Goal: Task Accomplishment & Management: Use online tool/utility

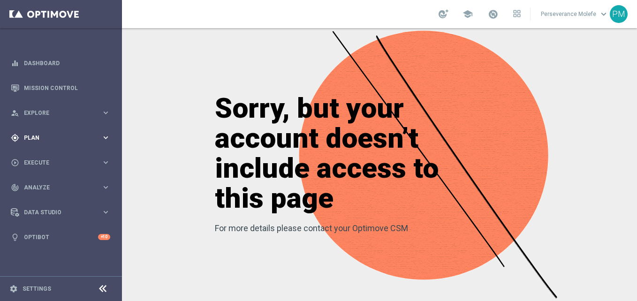
click at [81, 147] on div "gps_fixed Plan keyboard_arrow_right" at bounding box center [60, 137] width 121 height 25
click at [37, 183] on span "Templates" at bounding box center [58, 185] width 67 height 6
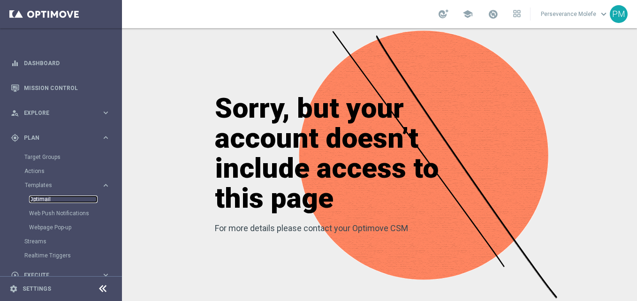
click at [39, 200] on link "Optimail" at bounding box center [63, 200] width 68 height 8
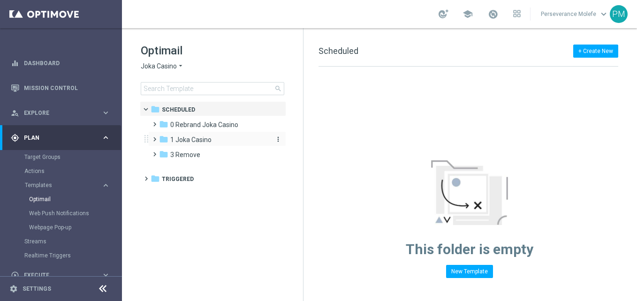
click at [199, 144] on div "folder 1 Joka Casino" at bounding box center [213, 140] width 108 height 11
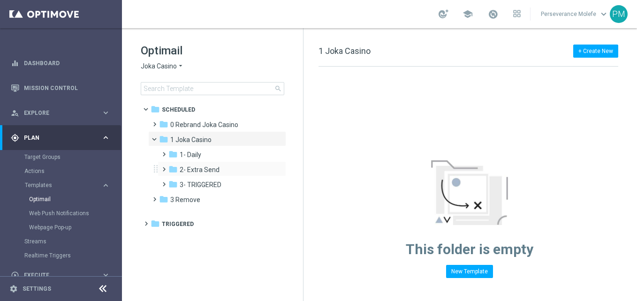
click at [200, 161] on div "folder 2- Extra Send more_vert" at bounding box center [222, 168] width 129 height 15
click at [204, 154] on div "folder 1- Daily" at bounding box center [218, 155] width 100 height 11
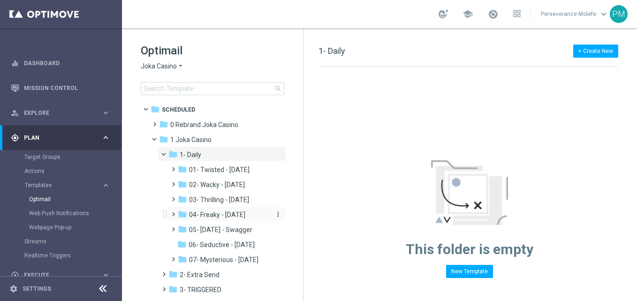
click at [236, 216] on span "04- Freaky - Friday" at bounding box center [217, 215] width 56 height 8
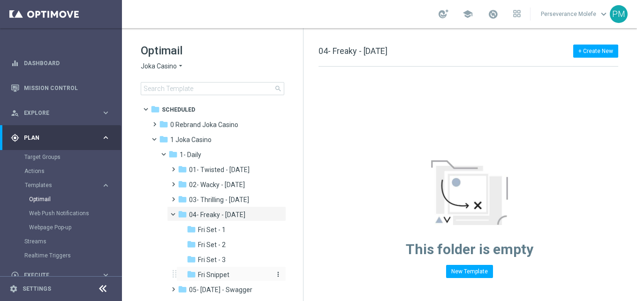
click at [230, 272] on div "folder Fri Snippet" at bounding box center [229, 275] width 84 height 11
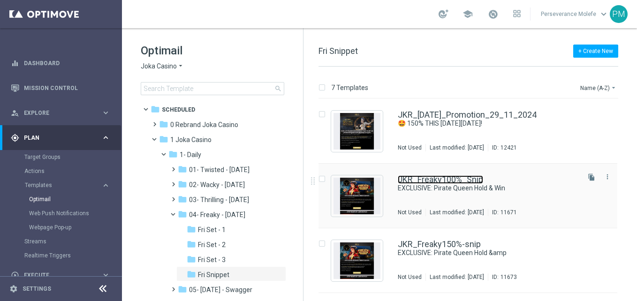
click at [413, 176] on link "JKR_Freaky100%_Snip" at bounding box center [440, 179] width 85 height 8
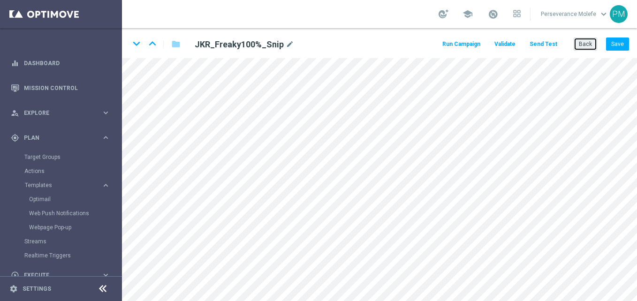
click at [582, 43] on button "Back" at bounding box center [585, 44] width 23 height 13
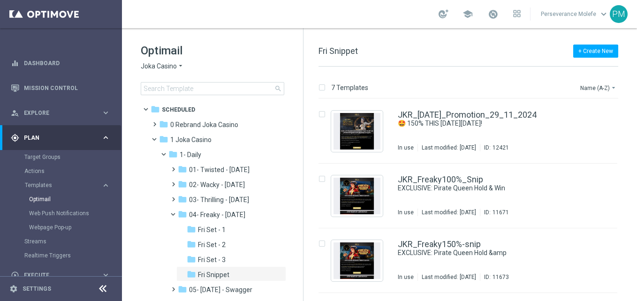
click at [171, 68] on span "Joka Casino" at bounding box center [159, 66] width 36 height 9
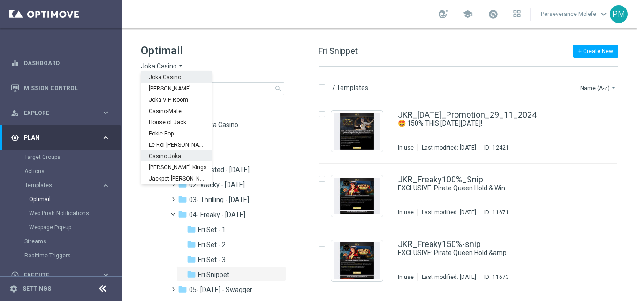
click at [0, 0] on span "Casino Joka" at bounding box center [0, 0] width 0 height 0
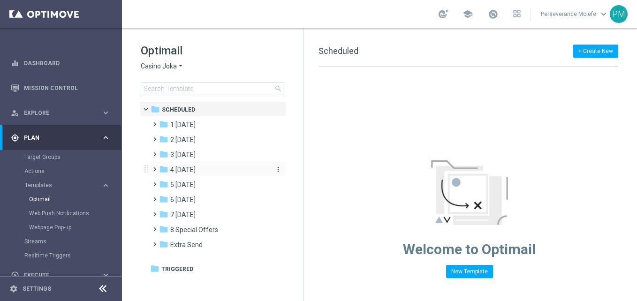
click at [203, 173] on div "folder 4 Friday" at bounding box center [213, 170] width 108 height 11
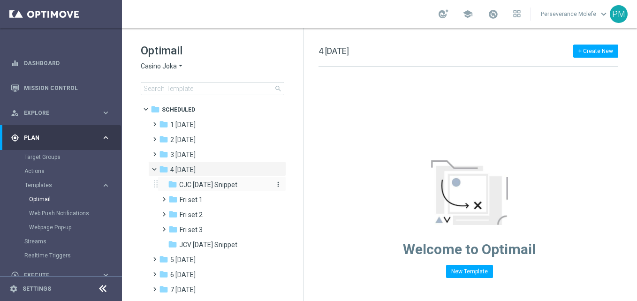
click at [208, 184] on span "CJC [DATE] Snippet" at bounding box center [208, 185] width 58 height 8
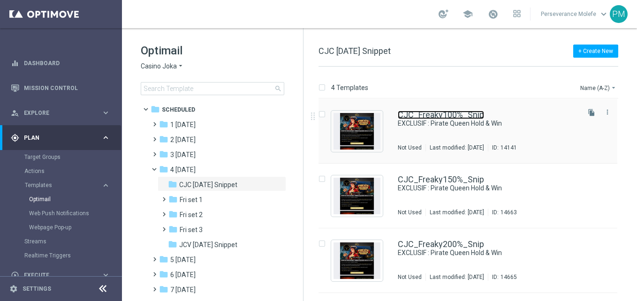
click at [418, 118] on link "CJC_Freaky100%_Snip" at bounding box center [441, 115] width 86 height 8
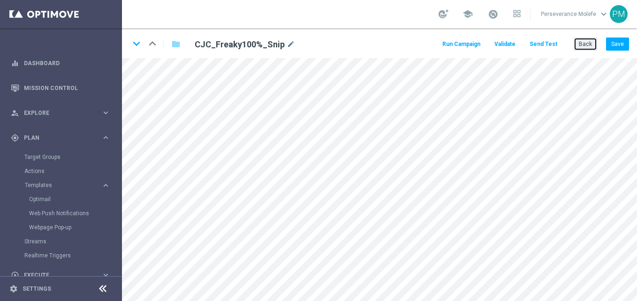
click at [587, 48] on button "Back" at bounding box center [585, 44] width 23 height 13
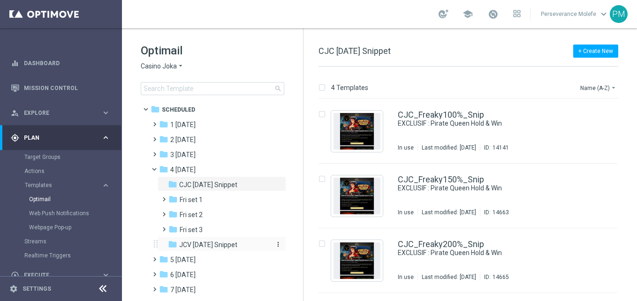
click at [225, 247] on span "JCV [DATE] Snippet" at bounding box center [208, 245] width 58 height 8
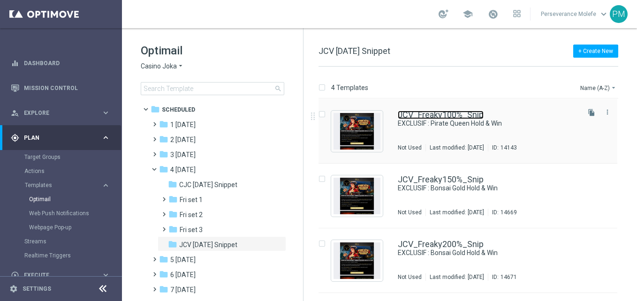
click at [438, 114] on link "JCV_Freaky100%_Snip" at bounding box center [441, 115] width 86 height 8
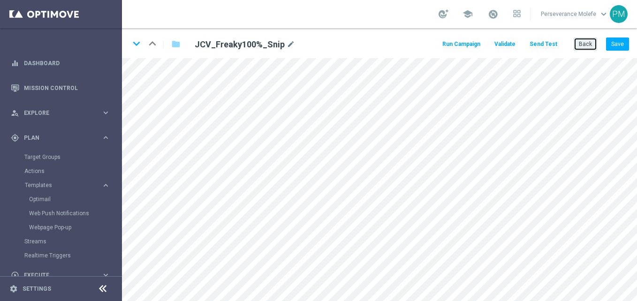
click at [582, 45] on button "Back" at bounding box center [585, 44] width 23 height 13
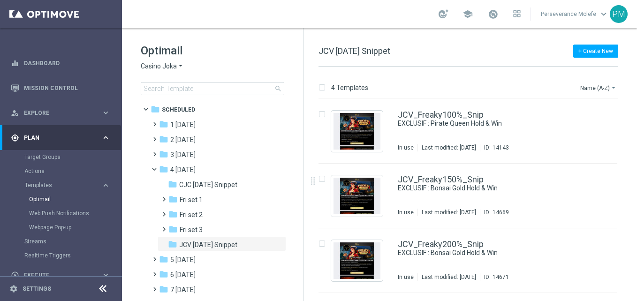
click at [155, 62] on span "Casino Joka" at bounding box center [159, 66] width 36 height 9
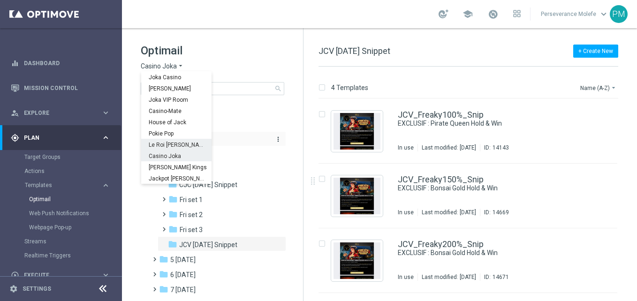
click at [0, 0] on span "Le Roi Johnny" at bounding box center [0, 0] width 0 height 0
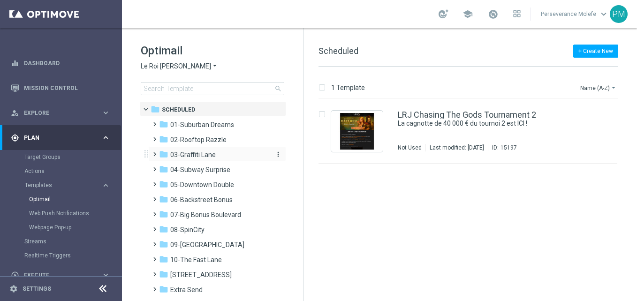
click at [225, 159] on div "folder 03-Graffiti Lane" at bounding box center [213, 155] width 108 height 11
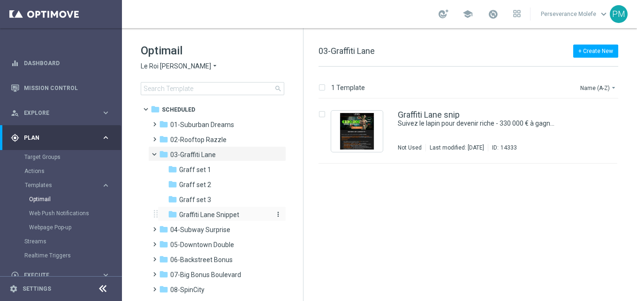
click at [234, 217] on span "Graffiti Lane Snippet" at bounding box center [209, 215] width 60 height 8
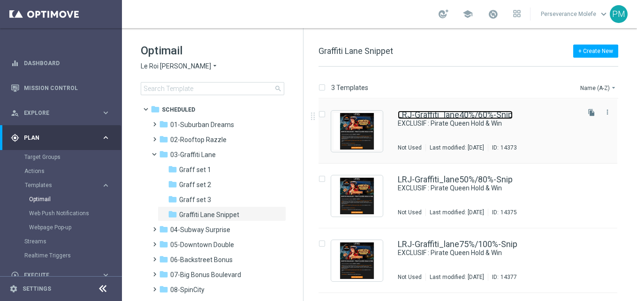
click at [445, 113] on link "LRJ-Graffiti_lane40%/60%-Snip" at bounding box center [455, 115] width 115 height 8
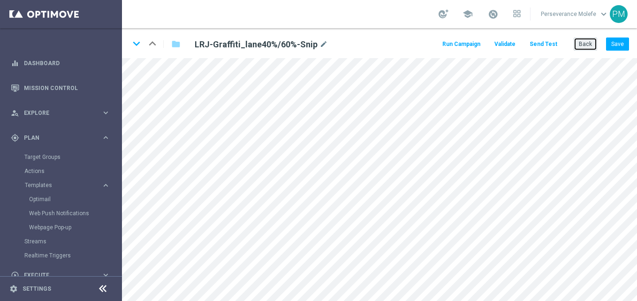
click at [582, 45] on button "Back" at bounding box center [585, 44] width 23 height 13
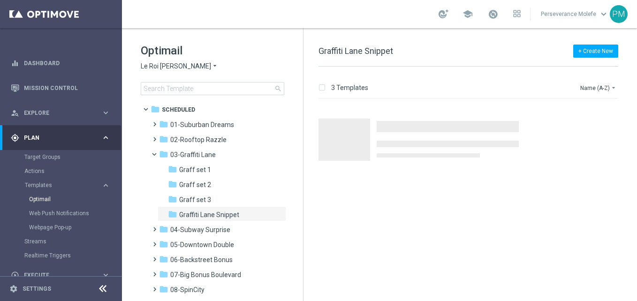
click at [175, 65] on span "Le Roi Johnny" at bounding box center [176, 66] width 70 height 9
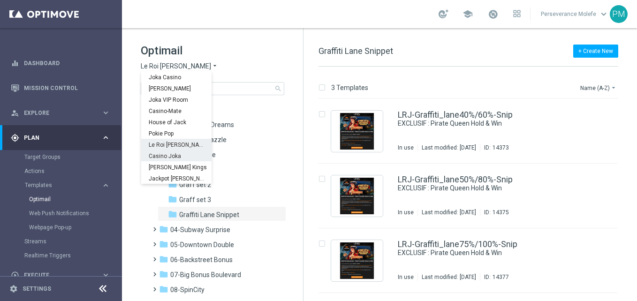
click at [167, 152] on div "Casino Joka" at bounding box center [176, 155] width 70 height 11
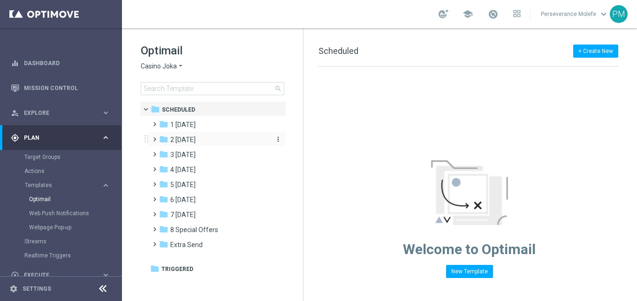
click at [196, 142] on span "2 [DATE]" at bounding box center [182, 140] width 25 height 8
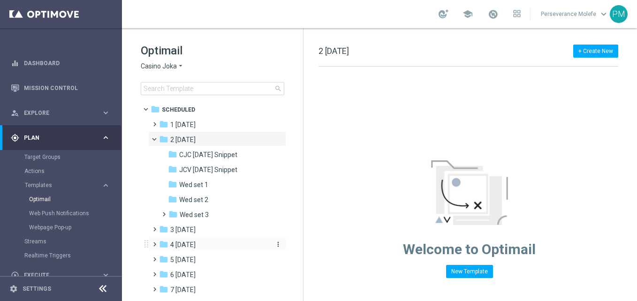
click at [210, 241] on div "folder 4 Friday" at bounding box center [213, 245] width 108 height 11
click at [228, 258] on span "CJC [DATE] Snippet" at bounding box center [208, 260] width 58 height 8
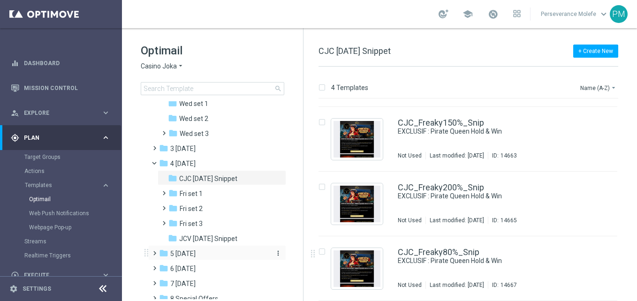
scroll to position [94, 0]
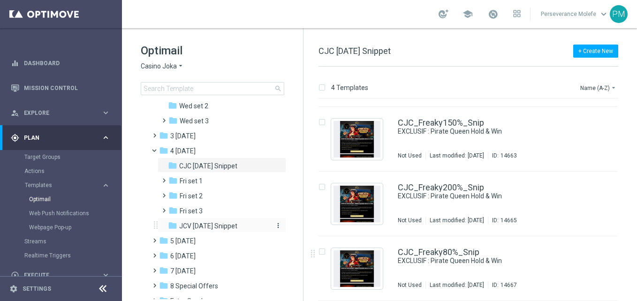
click at [221, 229] on span "JCV Friday Snippet" at bounding box center [208, 226] width 58 height 8
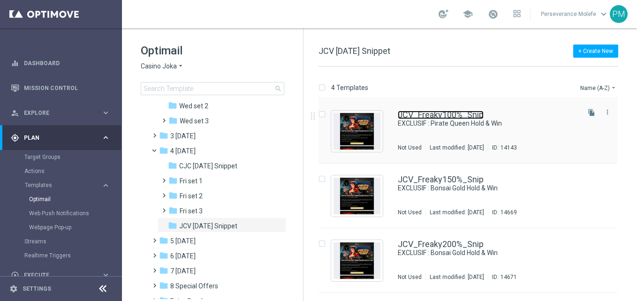
click at [453, 119] on link "JCV_Freaky100%_Snip" at bounding box center [441, 115] width 86 height 8
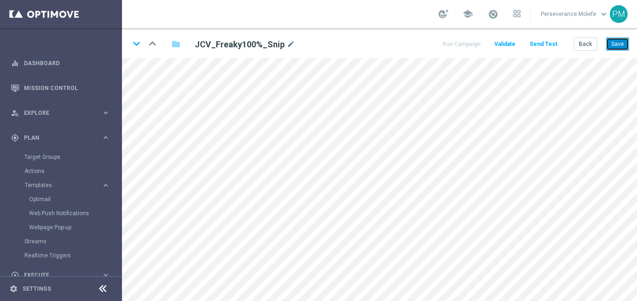
click at [611, 46] on button "Save" at bounding box center [617, 44] width 23 height 13
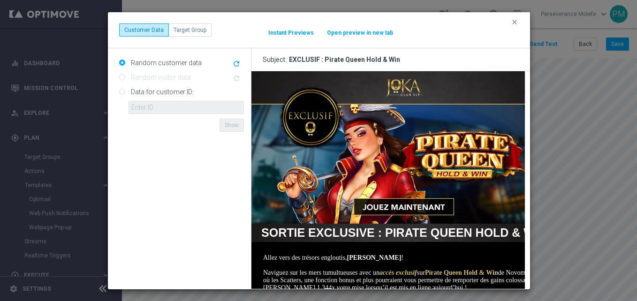
click at [377, 36] on button "Open preview in new tab" at bounding box center [360, 33] width 67 height 8
click at [509, 23] on div "clear Customer Data Target Group It might take a while... Instant Previews Open…" at bounding box center [319, 30] width 422 height 36
click at [513, 21] on icon "clear" at bounding box center [515, 22] width 8 height 8
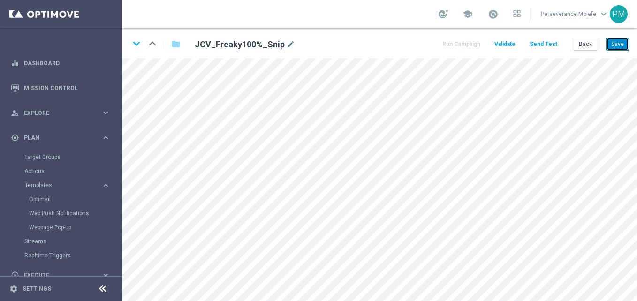
click at [613, 45] on button "Save" at bounding box center [617, 44] width 23 height 13
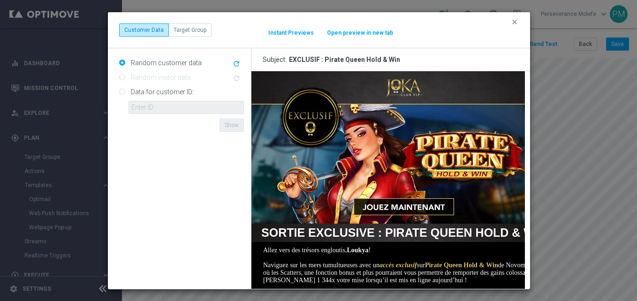
click at [380, 32] on button "Open preview in new tab" at bounding box center [360, 33] width 67 height 8
click at [510, 18] on button "clear" at bounding box center [515, 22] width 11 height 8
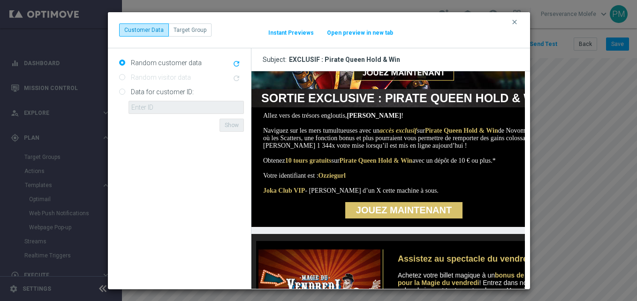
scroll to position [94, 0]
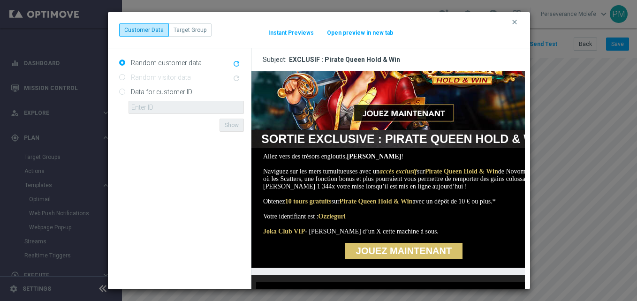
click at [364, 32] on button "Open preview in new tab" at bounding box center [360, 33] width 67 height 8
click at [517, 22] on icon "clear" at bounding box center [515, 22] width 8 height 8
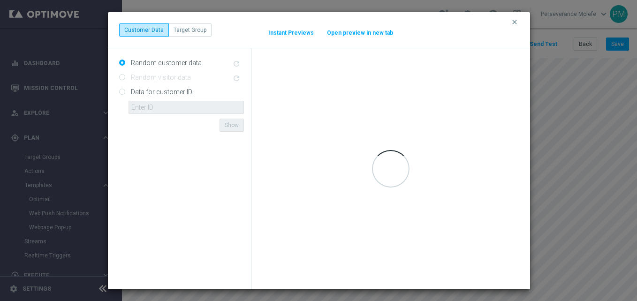
scroll to position [0, 0]
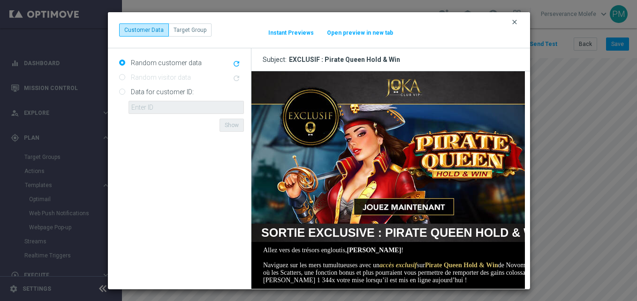
click at [513, 23] on icon "clear" at bounding box center [515, 22] width 8 height 8
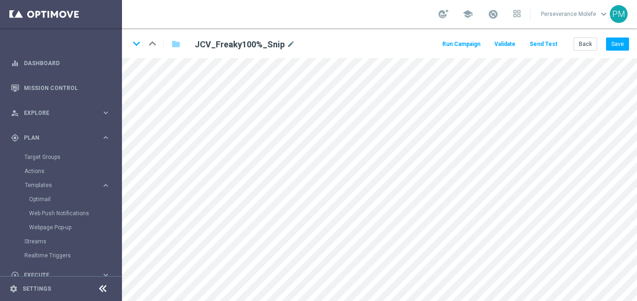
click at [102, 290] on icon at bounding box center [102, 288] width 11 height 11
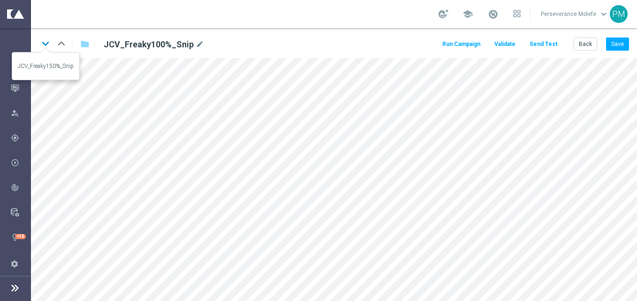
click at [44, 43] on icon "keyboard_arrow_down" at bounding box center [45, 44] width 14 height 14
click at [620, 44] on button "Save" at bounding box center [617, 44] width 23 height 13
click at [624, 38] on button "Save" at bounding box center [617, 44] width 23 height 13
click at [45, 46] on icon "keyboard_arrow_down" at bounding box center [45, 44] width 14 height 14
click at [621, 42] on button "Save" at bounding box center [617, 44] width 23 height 13
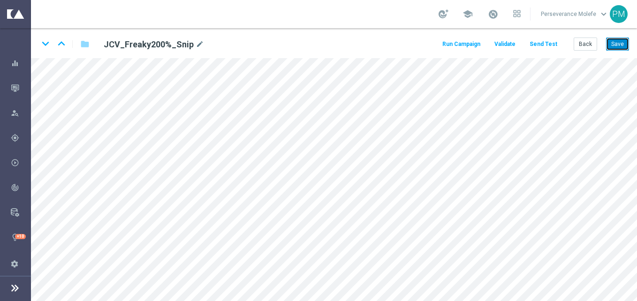
click at [621, 42] on button "Save" at bounding box center [617, 44] width 23 height 13
click at [42, 47] on icon "keyboard_arrow_down" at bounding box center [45, 44] width 14 height 14
click at [622, 42] on button "Save" at bounding box center [617, 44] width 23 height 13
click at [579, 41] on button "Back" at bounding box center [585, 44] width 23 height 13
click at [579, 41] on div "keyboard_arrow_down keyboard_arrow_up folder JCV_Freaky80%_Snip mode_edit Run C…" at bounding box center [334, 164] width 606 height 273
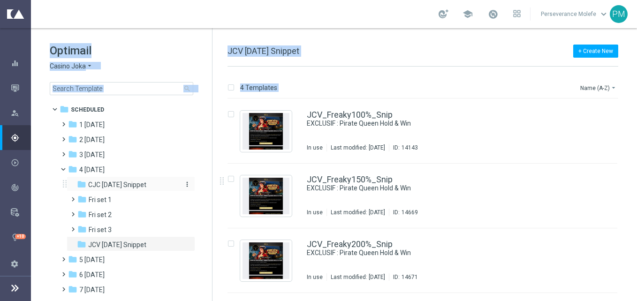
click at [138, 186] on span "CJC Friday Snippet" at bounding box center [117, 185] width 58 height 8
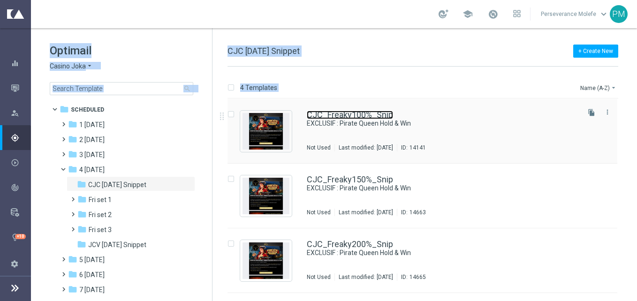
click at [353, 119] on link "CJC_Freaky100%_Snip" at bounding box center [350, 115] width 86 height 8
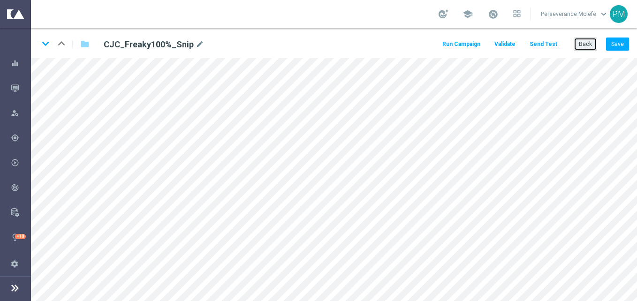
click at [586, 50] on button "Back" at bounding box center [585, 44] width 23 height 13
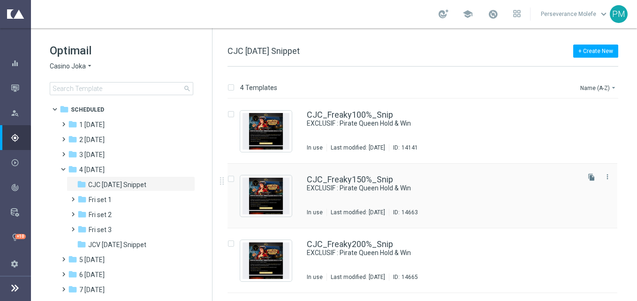
scroll to position [57, 0]
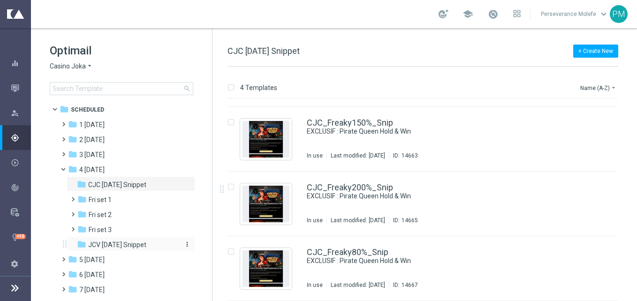
click at [146, 243] on div "folder JCV Friday Snippet" at bounding box center [127, 245] width 100 height 11
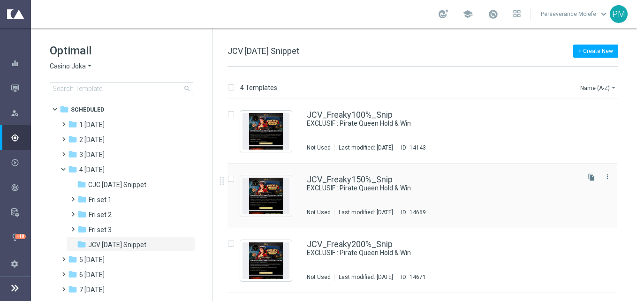
scroll to position [57, 0]
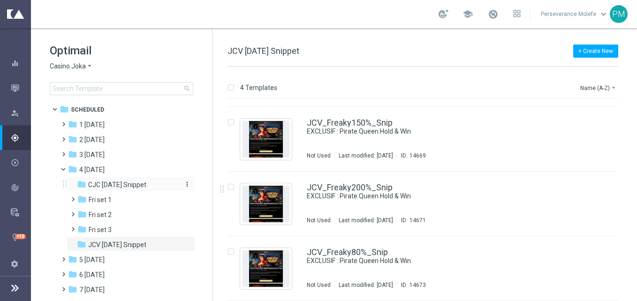
click at [139, 185] on span "CJC Friday Snippet" at bounding box center [117, 185] width 58 height 8
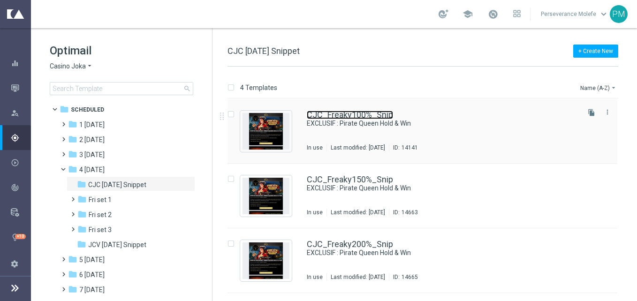
click at [388, 115] on link "CJC_Freaky100%_Snip" at bounding box center [350, 115] width 86 height 8
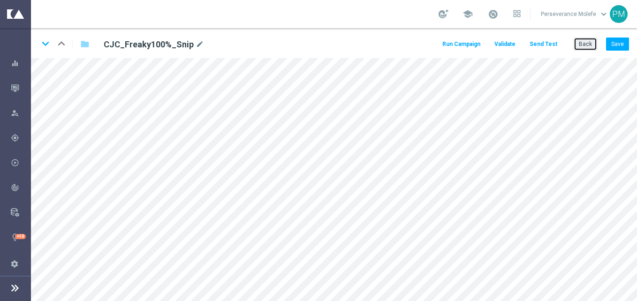
click at [582, 40] on button "Back" at bounding box center [585, 44] width 23 height 13
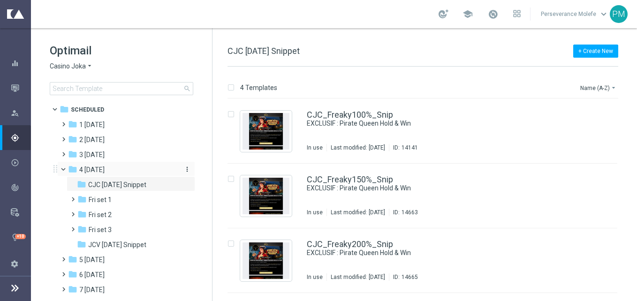
click at [131, 168] on div "folder 4 Friday" at bounding box center [122, 170] width 108 height 11
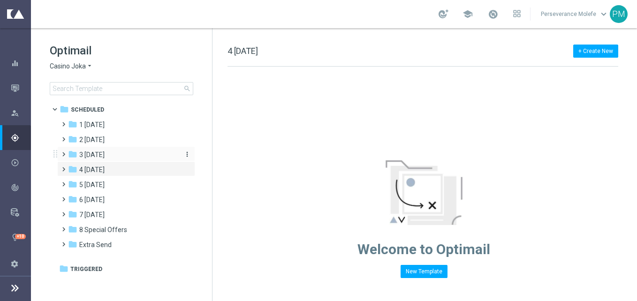
click at [139, 155] on div "folder 3 Thursday" at bounding box center [122, 155] width 108 height 11
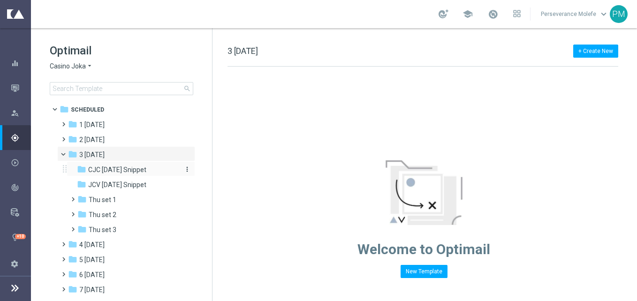
click at [132, 170] on span "CJC Thursday Snippet" at bounding box center [117, 170] width 58 height 8
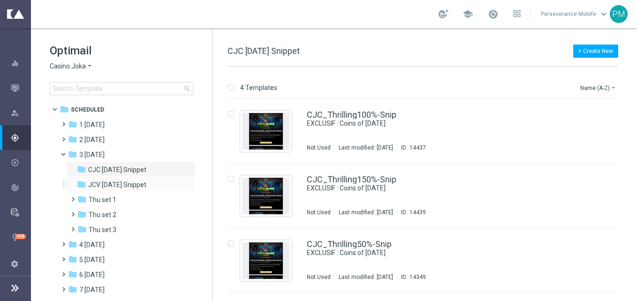
click at [127, 179] on div "folder JCV Thursday Snippet more_vert" at bounding box center [131, 183] width 129 height 15
click at [125, 184] on span "JCV Thursday Snippet" at bounding box center [117, 185] width 58 height 8
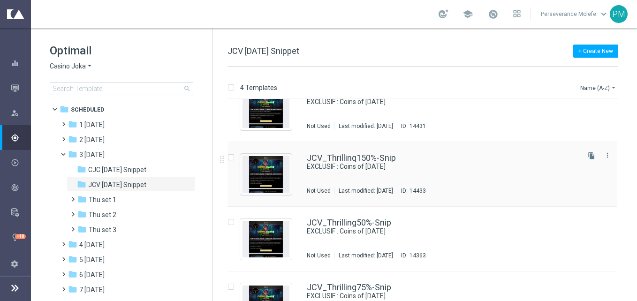
scroll to position [57, 0]
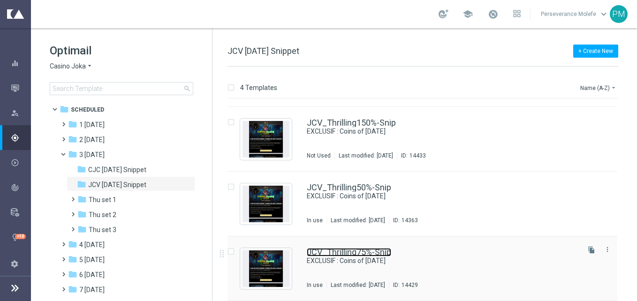
click at [331, 251] on link "JCV_Thrilling75%-Snip" at bounding box center [349, 252] width 84 height 8
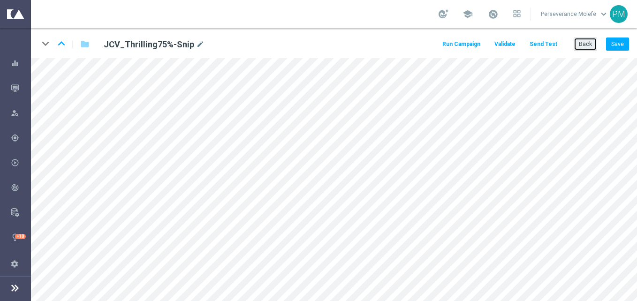
click at [590, 38] on button "Back" at bounding box center [585, 44] width 23 height 13
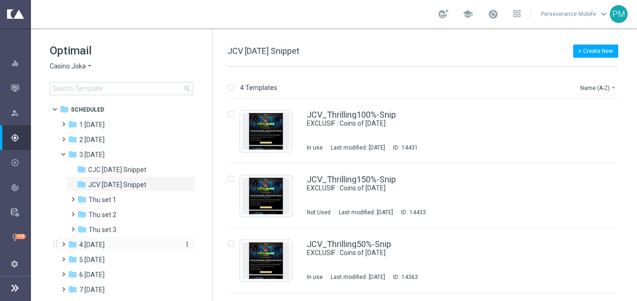
click at [116, 248] on div "folder 4 Friday" at bounding box center [122, 245] width 108 height 11
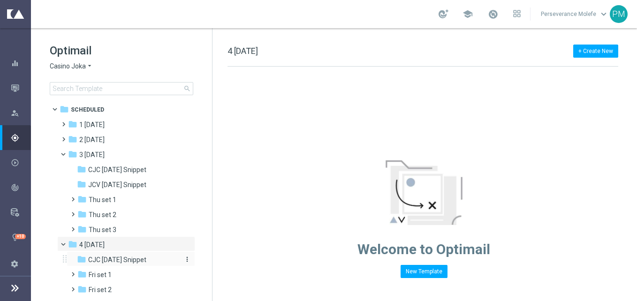
click at [131, 258] on span "CJC Friday Snippet" at bounding box center [117, 260] width 58 height 8
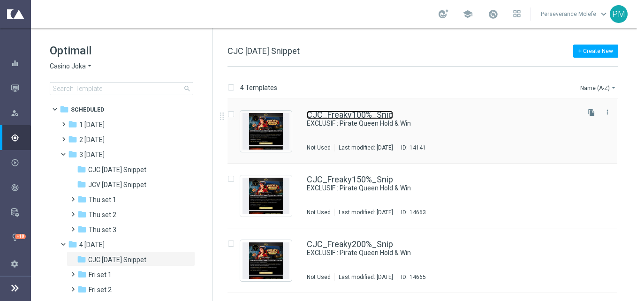
click at [360, 114] on link "CJC_Freaky100%_Snip" at bounding box center [350, 115] width 86 height 8
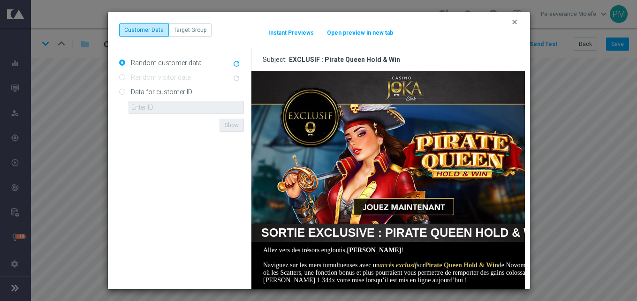
click at [513, 18] on icon "clear" at bounding box center [515, 22] width 8 height 8
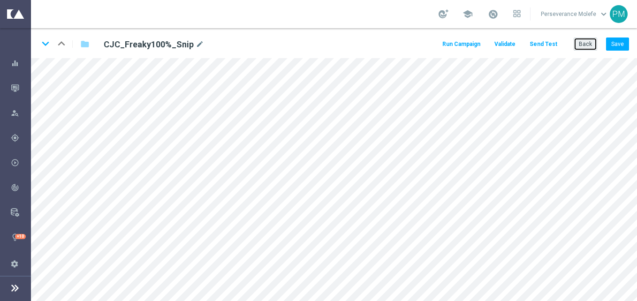
click at [585, 44] on button "Back" at bounding box center [585, 44] width 23 height 13
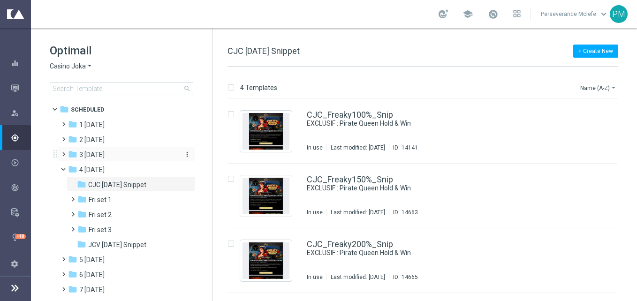
click at [148, 158] on div "folder 3 Thursday" at bounding box center [122, 155] width 108 height 11
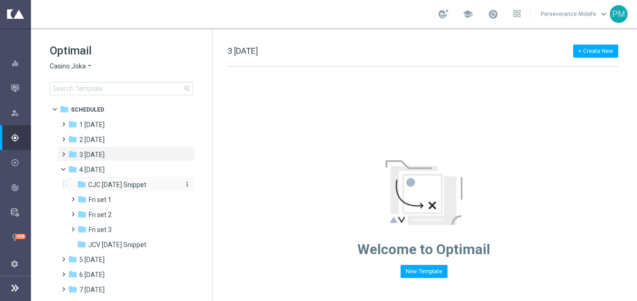
click at [150, 186] on div "folder CJC Friday Snippet" at bounding box center [127, 185] width 100 height 11
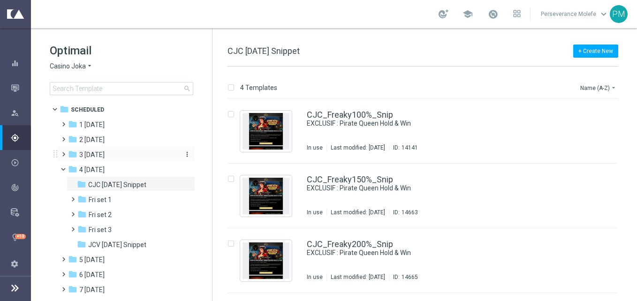
click at [136, 155] on div "folder 3 Thursday" at bounding box center [122, 155] width 108 height 11
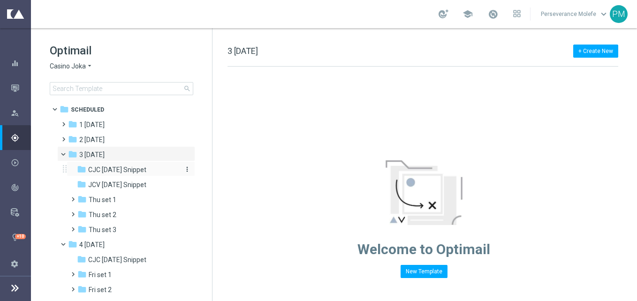
click at [136, 168] on span "CJC Thursday Snippet" at bounding box center [117, 170] width 58 height 8
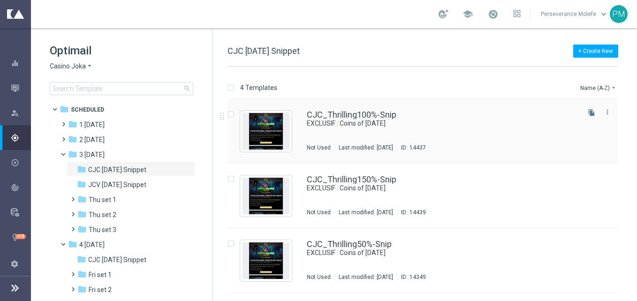
click at [377, 110] on div "CJC_Thrilling100%-Snip EXCLUSIF : Coins of Halloween Not Used Last modified: Mo…" at bounding box center [423, 131] width 390 height 65
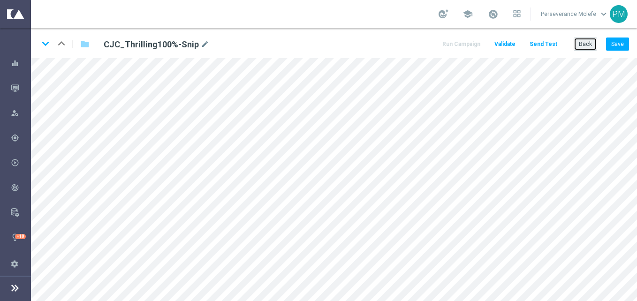
click at [582, 43] on button "Back" at bounding box center [585, 44] width 23 height 13
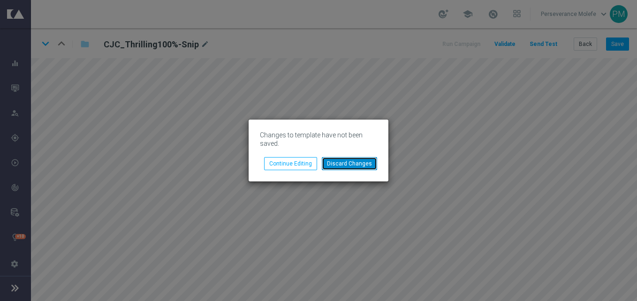
click at [340, 163] on button "Discard Changes" at bounding box center [349, 163] width 55 height 13
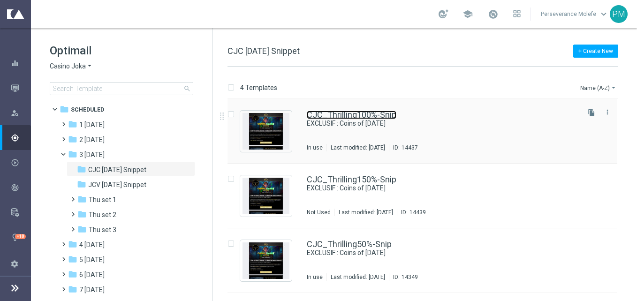
click at [340, 116] on link "CJC_Thrilling100%-Snip" at bounding box center [352, 115] width 90 height 8
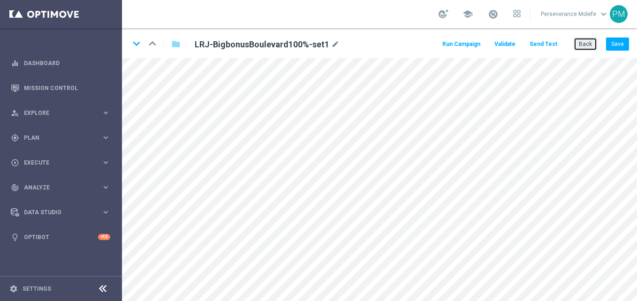
click at [580, 46] on button "Back" at bounding box center [585, 44] width 23 height 13
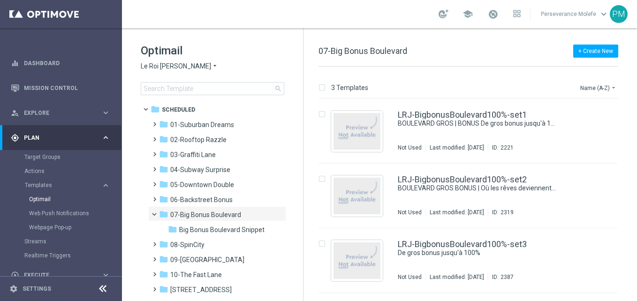
click at [182, 58] on div "Optimail Le Roi Johnny arrow_drop_down × Le Roi Johnny search" at bounding box center [222, 69] width 162 height 52
click at [179, 63] on span "Le Roi [PERSON_NAME]" at bounding box center [176, 66] width 70 height 9
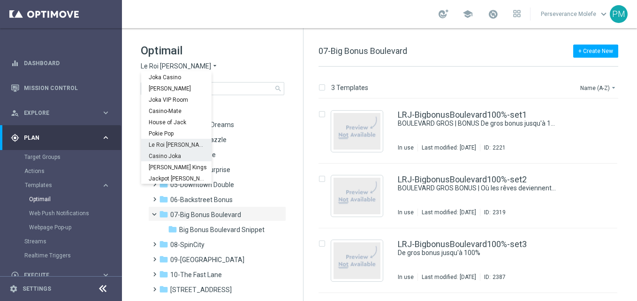
click at [0, 0] on span "Casino Joka" at bounding box center [0, 0] width 0 height 0
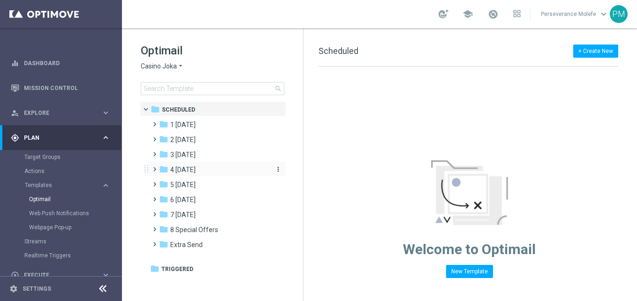
click at [211, 173] on div "folder 4 [DATE]" at bounding box center [213, 170] width 108 height 11
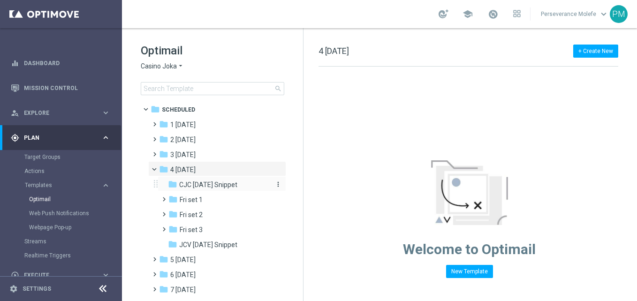
click at [248, 188] on div "folder CJC Friday Snippet" at bounding box center [218, 185] width 100 height 11
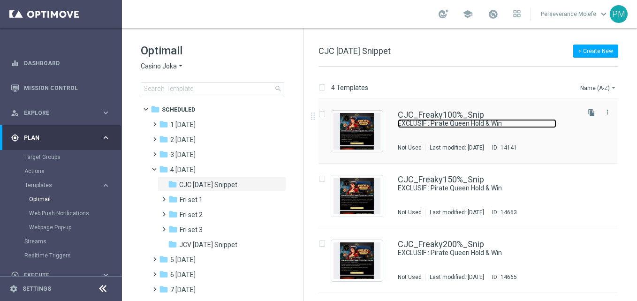
click at [459, 120] on link "EXCLUSIF : Pirate Queen Hold & Win" at bounding box center [477, 123] width 159 height 9
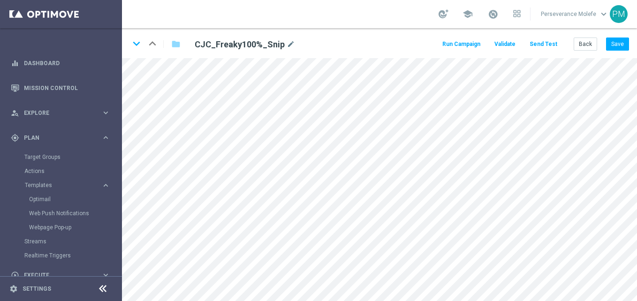
click at [100, 288] on icon at bounding box center [102, 288] width 11 height 11
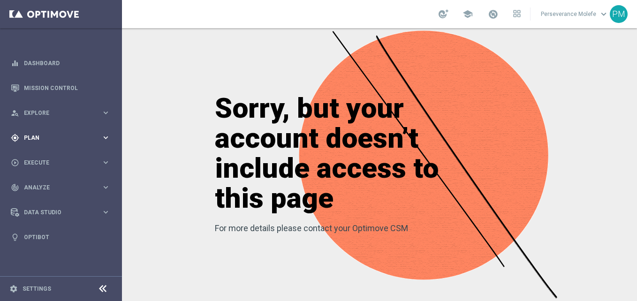
click at [68, 132] on div "gps_fixed Plan keyboard_arrow_right" at bounding box center [60, 137] width 121 height 25
click at [47, 183] on span "Templates" at bounding box center [58, 185] width 67 height 6
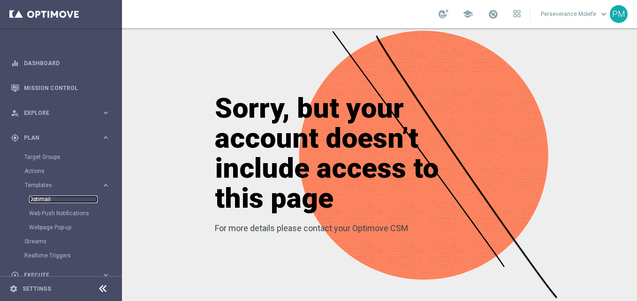
click at [51, 201] on link "Optimail" at bounding box center [63, 200] width 68 height 8
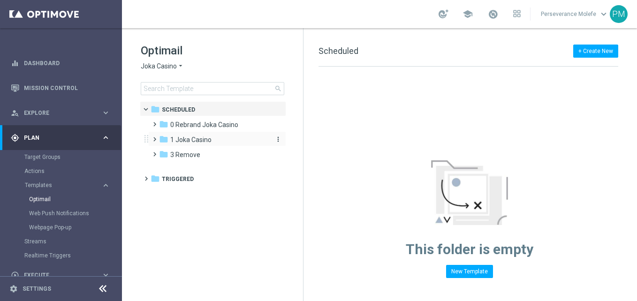
click at [210, 134] on div "folder 1 Joka Casino more_vert" at bounding box center [217, 138] width 138 height 15
click at [213, 137] on div "folder 1 Joka Casino" at bounding box center [213, 140] width 108 height 11
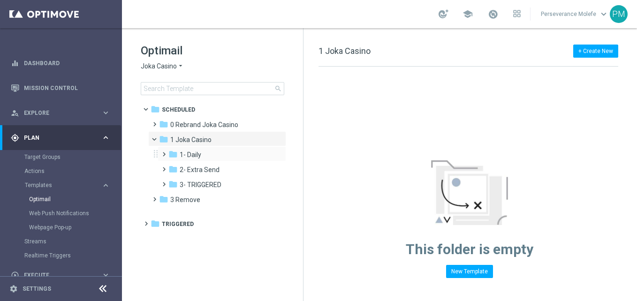
click at [213, 161] on div "folder 1- Daily more_vert" at bounding box center [222, 153] width 129 height 15
click at [207, 152] on div "folder 1- Daily" at bounding box center [218, 155] width 100 height 11
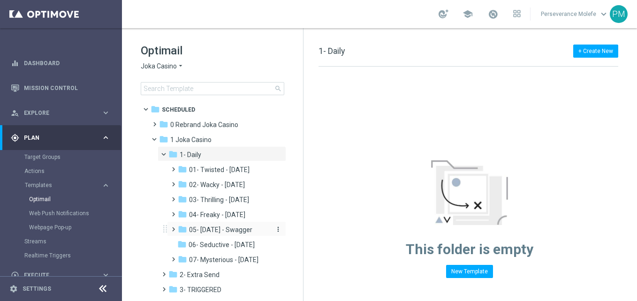
click at [225, 227] on span "05- Saturday - Swagger" at bounding box center [220, 230] width 63 height 8
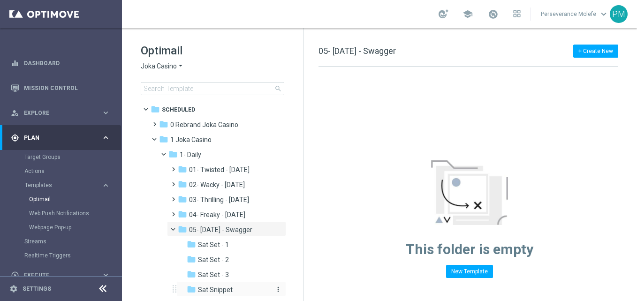
click at [224, 286] on span "Sat Snippet" at bounding box center [215, 290] width 35 height 8
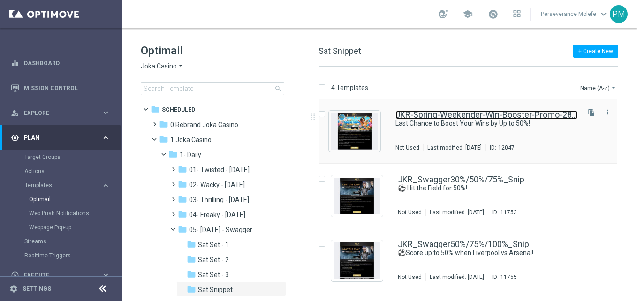
click at [442, 114] on link "JKR-Spring-Weekender-Win-Booster-Promo-28-09-2024" at bounding box center [486, 115] width 182 height 8
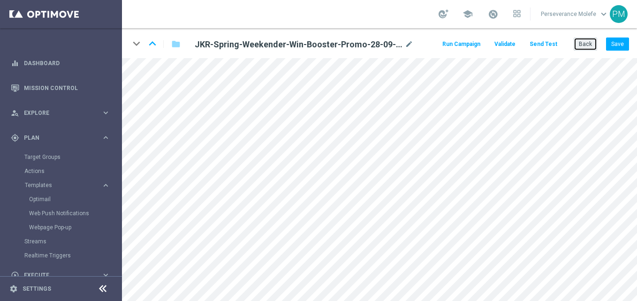
click at [597, 43] on button "Back" at bounding box center [585, 44] width 23 height 13
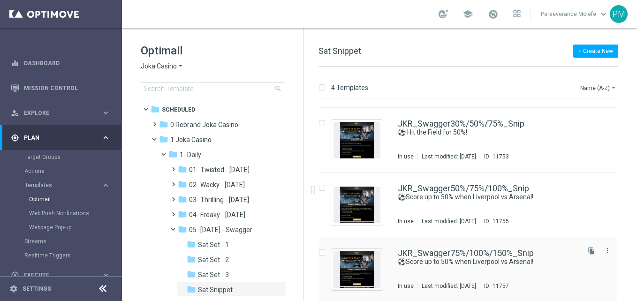
scroll to position [57, 0]
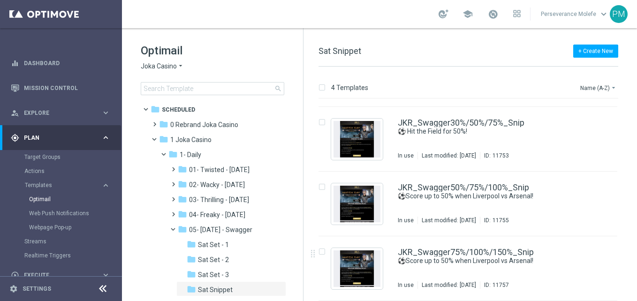
click at [155, 62] on span "Joka Casino" at bounding box center [159, 66] width 36 height 9
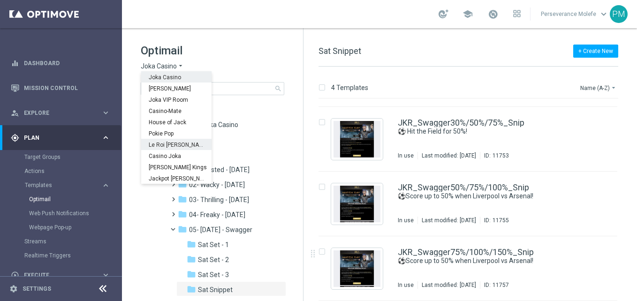
click at [166, 149] on div "Le Roi Johnny" at bounding box center [176, 144] width 70 height 11
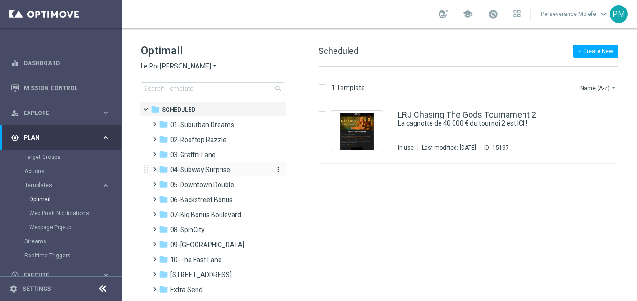
click at [215, 172] on span "04-Subway Surprise" at bounding box center [200, 170] width 60 height 8
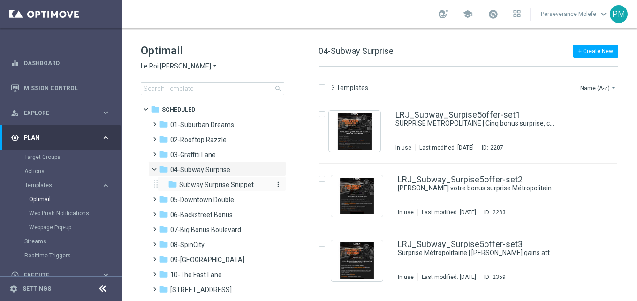
click at [232, 184] on span "Subway Surprise Snippet" at bounding box center [216, 185] width 75 height 8
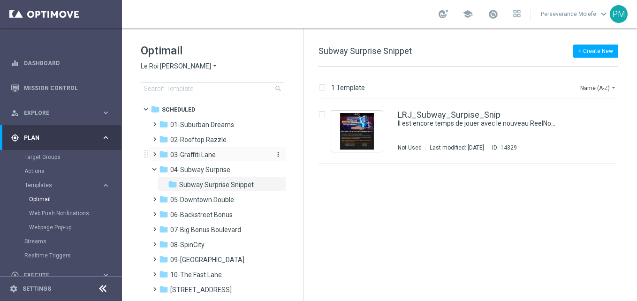
click at [235, 150] on div "folder 03-Graffiti Lane" at bounding box center [213, 155] width 108 height 11
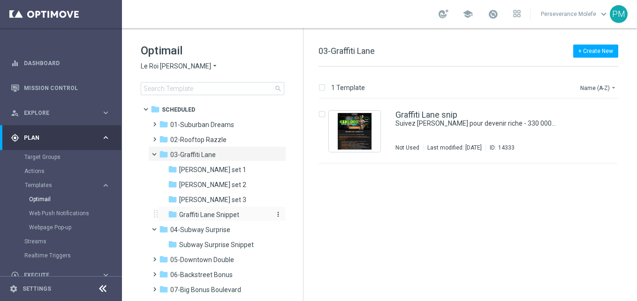
click at [225, 217] on span "Graffiti Lane Snippet" at bounding box center [209, 215] width 60 height 8
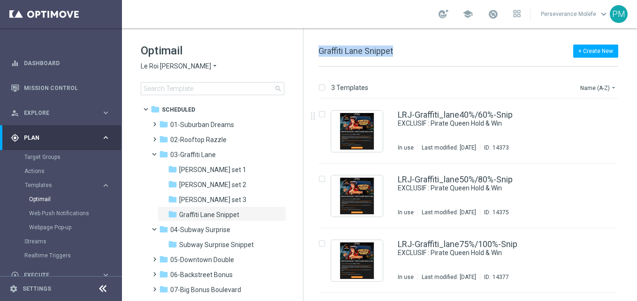
drag, startPoint x: 400, startPoint y: 53, endPoint x: 314, endPoint y: 53, distance: 85.4
click at [314, 53] on div "+ Create New Graffiti Lane Snippet 3 Templates Name (A-Z) arrow_drop_down Drag …" at bounding box center [471, 164] width 334 height 273
copy span "Graffiti Lane Snippet"
click at [470, 110] on div "LRJ-Graffiti_lane40%/60%-Snip EXCLUSIF : Pirate Queen Hold & Win In use Last mo…" at bounding box center [468, 131] width 299 height 65
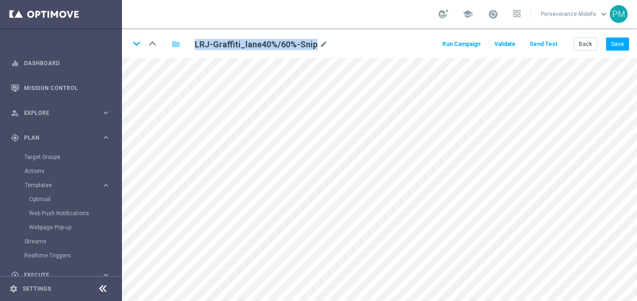
drag, startPoint x: 315, startPoint y: 42, endPoint x: 196, endPoint y: 54, distance: 119.3
click at [196, 54] on div "keyboard_arrow_down keyboard_arrow_up folder LRJ-Graffiti_lane40%/60%-Snip mode…" at bounding box center [379, 43] width 515 height 30
drag, startPoint x: 197, startPoint y: 44, endPoint x: 205, endPoint y: 45, distance: 9.0
click at [205, 45] on h2 "LRJ-Graffiti_lane40%/60%-Snip" at bounding box center [256, 44] width 123 height 11
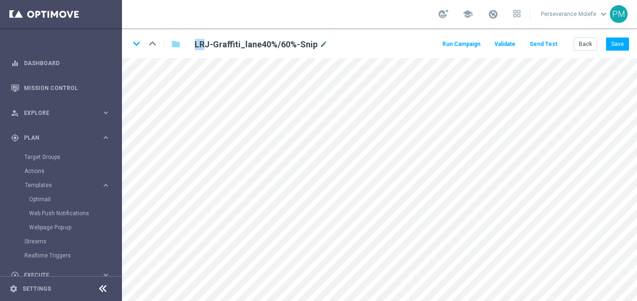
click at [205, 45] on h2 "LRJ-Graffiti_lane40%/60%-Snip" at bounding box center [256, 44] width 123 height 11
drag, startPoint x: 205, startPoint y: 45, endPoint x: 313, endPoint y: 43, distance: 107.4
click at [313, 43] on h2 "LRJ-Graffiti_lane40%/60%-Snip" at bounding box center [256, 44] width 123 height 11
copy div "LRJ-Graffiti_lane40%/60%-Snip"
click at [133, 47] on icon "keyboard_arrow_down" at bounding box center [136, 44] width 14 height 14
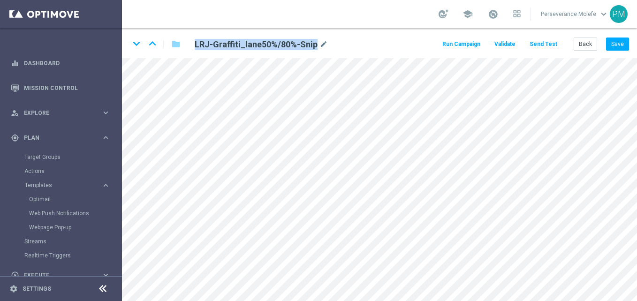
drag, startPoint x: 314, startPoint y: 46, endPoint x: 184, endPoint y: 45, distance: 130.4
click at [184, 45] on div "keyboard_arrow_down keyboard_arrow_up folder LRJ-Graffiti_lane50%/80%-Snip mode…" at bounding box center [278, 44] width 298 height 15
copy h2 "LRJ-Graffiti_lane50%/80%-Snip"
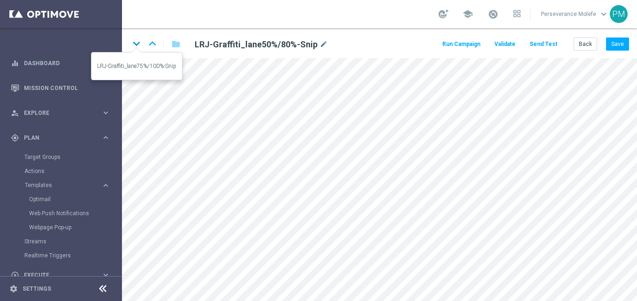
click at [136, 43] on icon "keyboard_arrow_down" at bounding box center [136, 44] width 14 height 14
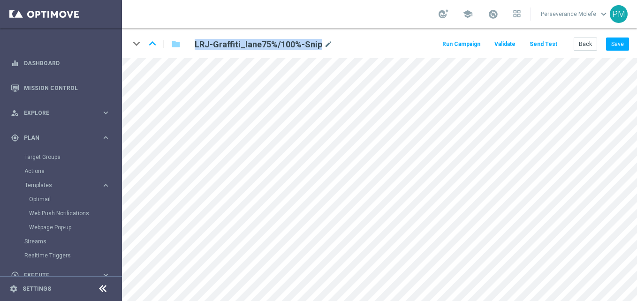
drag, startPoint x: 319, startPoint y: 43, endPoint x: 245, endPoint y: 52, distance: 74.2
click at [245, 52] on div "keyboard_arrow_down keyboard_arrow_up folder LRJ-Graffiti_lane75%/100%-Snip mod…" at bounding box center [379, 43] width 515 height 30
copy h2 "LRJ-Graffiti_lane75%/100%-Snip"
click at [102, 290] on icon at bounding box center [102, 288] width 11 height 11
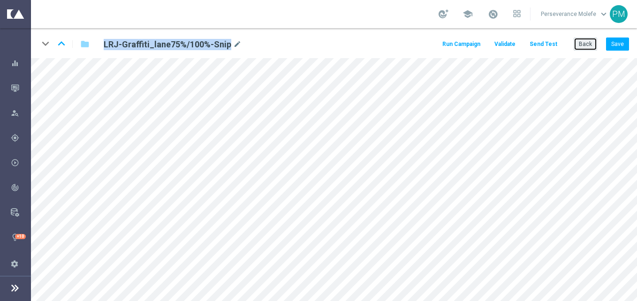
click at [593, 48] on button "Back" at bounding box center [585, 44] width 23 height 13
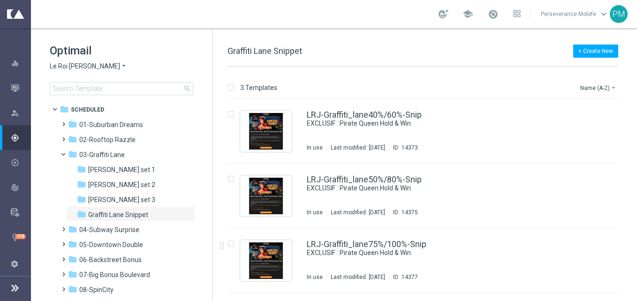
click at [81, 67] on span "Le Roi Johnny" at bounding box center [85, 66] width 70 height 9
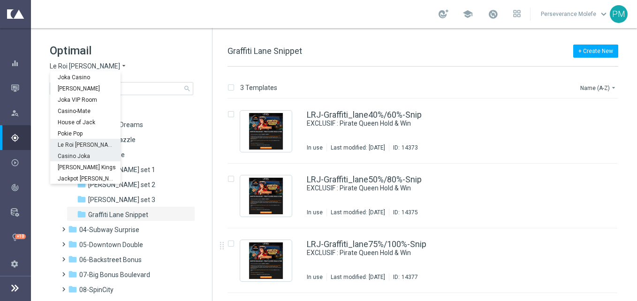
click at [90, 155] on div "Casino Joka" at bounding box center [85, 155] width 70 height 11
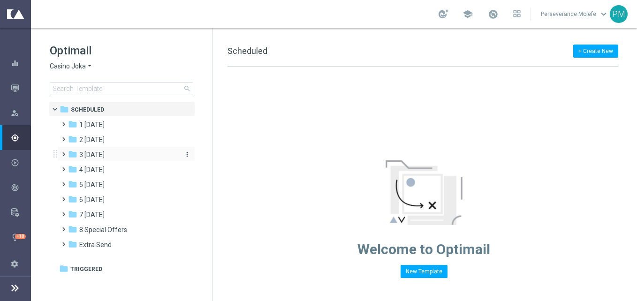
click at [113, 154] on div "folder 3 Thursday" at bounding box center [122, 155] width 108 height 11
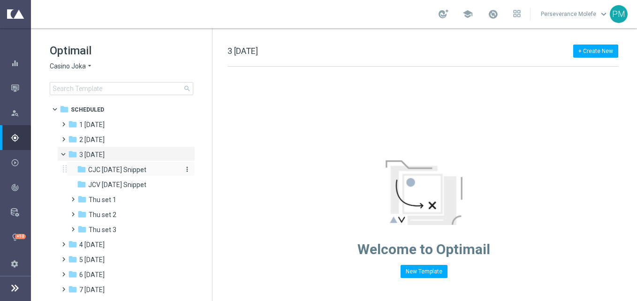
click at [125, 168] on span "CJC Thursday Snippet" at bounding box center [117, 170] width 58 height 8
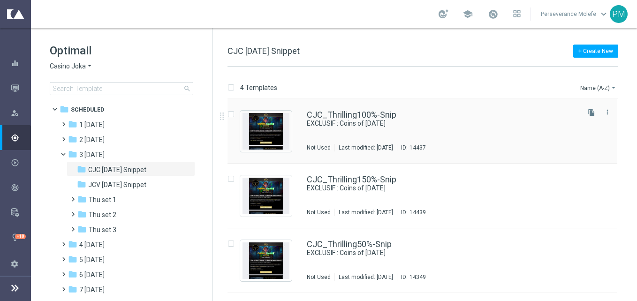
click at [337, 107] on div "CJC_Thrilling100%-Snip EXCLUSIF : Coins of Halloween Not Used Last modified: Mo…" at bounding box center [423, 131] width 390 height 65
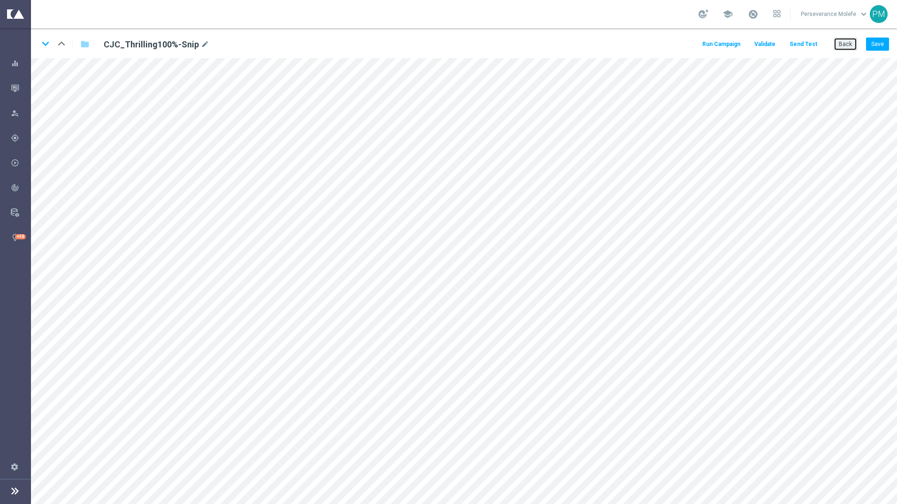
click at [637, 44] on button "Back" at bounding box center [845, 44] width 23 height 13
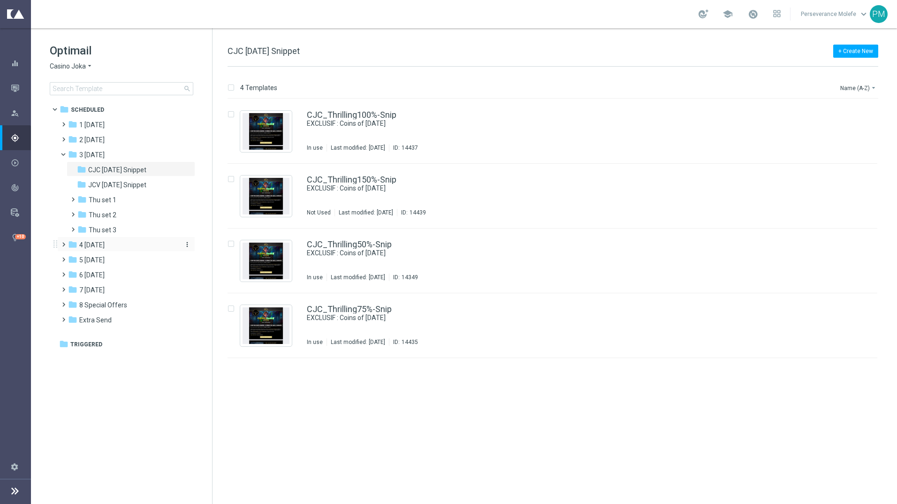
click at [115, 248] on div "folder 4 Friday" at bounding box center [122, 245] width 108 height 11
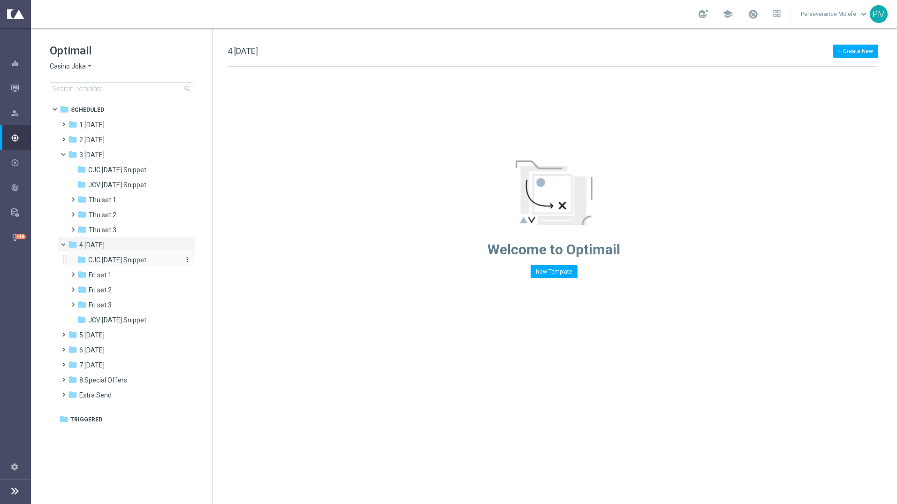
click at [137, 262] on span "CJC Friday Snippet" at bounding box center [117, 260] width 58 height 8
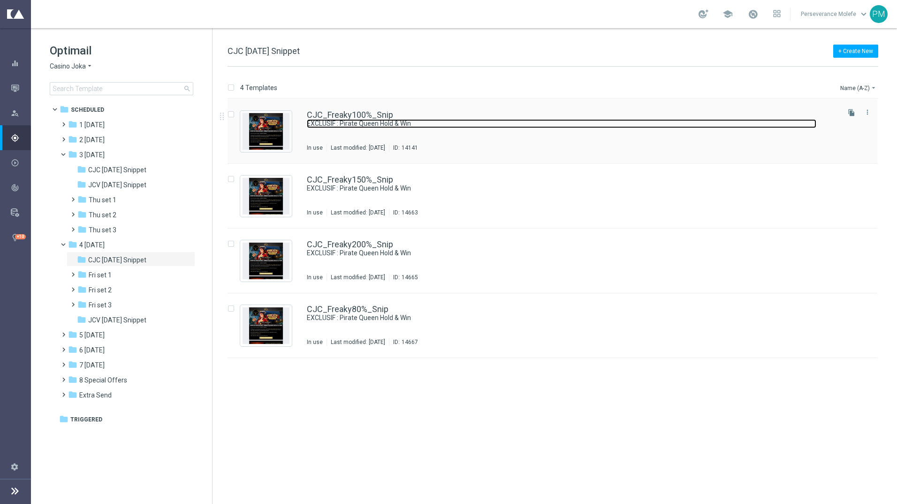
click at [371, 122] on link "EXCLUSIF : Pirate Queen Hold & Win" at bounding box center [561, 123] width 509 height 9
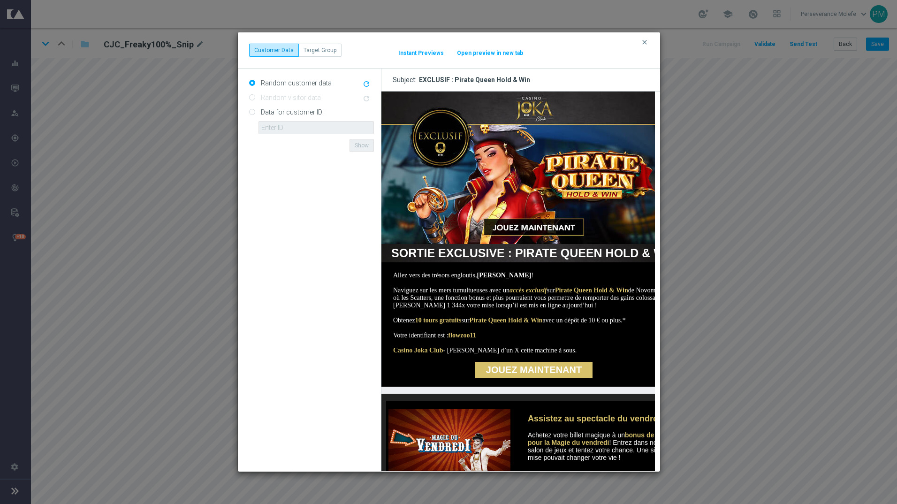
click at [468, 53] on button "Open preview in new tab" at bounding box center [489, 53] width 67 height 8
click at [637, 42] on icon "clear" at bounding box center [645, 42] width 8 height 8
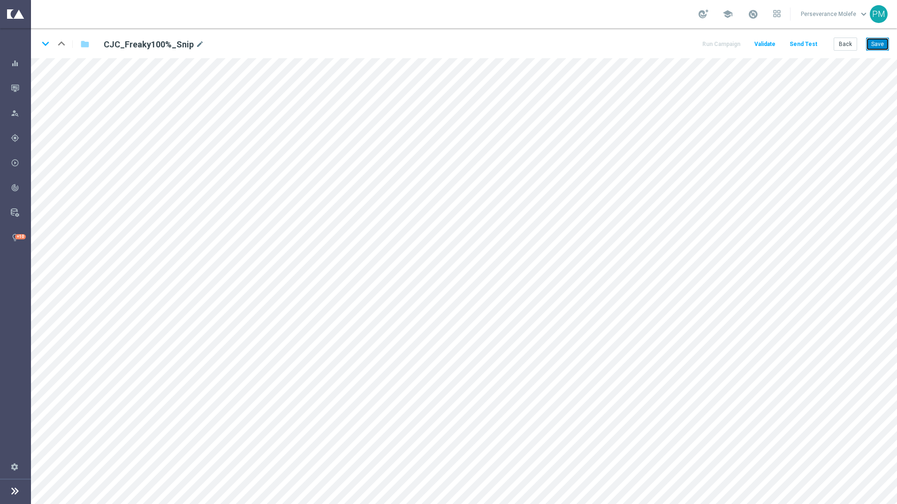
click at [637, 46] on button "Save" at bounding box center [877, 44] width 23 height 13
click at [47, 43] on icon "keyboard_arrow_down" at bounding box center [45, 44] width 14 height 14
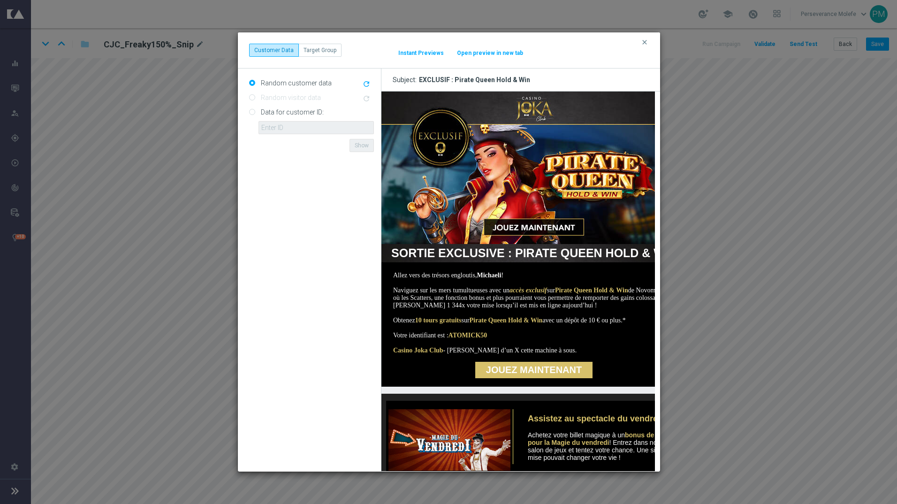
click at [506, 51] on button "Open preview in new tab" at bounding box center [489, 53] width 67 height 8
click at [637, 42] on icon "clear" at bounding box center [645, 42] width 8 height 8
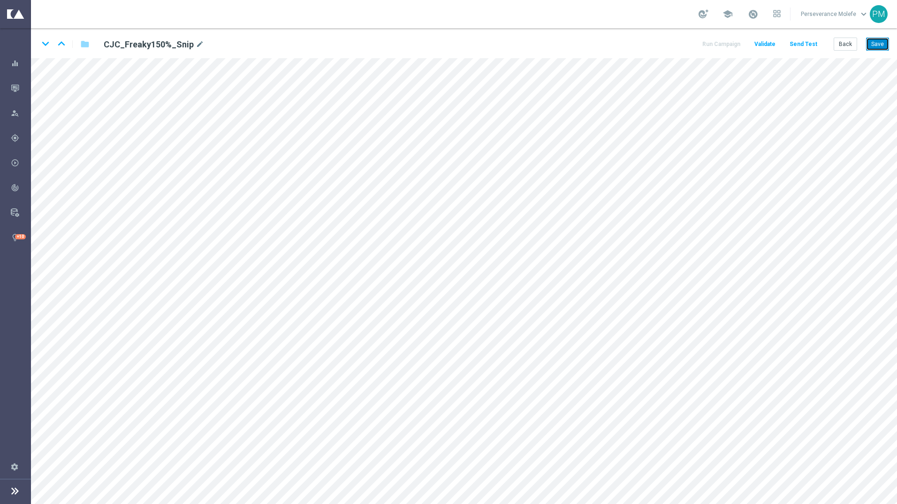
click at [637, 45] on button "Save" at bounding box center [877, 44] width 23 height 13
click at [637, 49] on button "Back" at bounding box center [845, 44] width 23 height 13
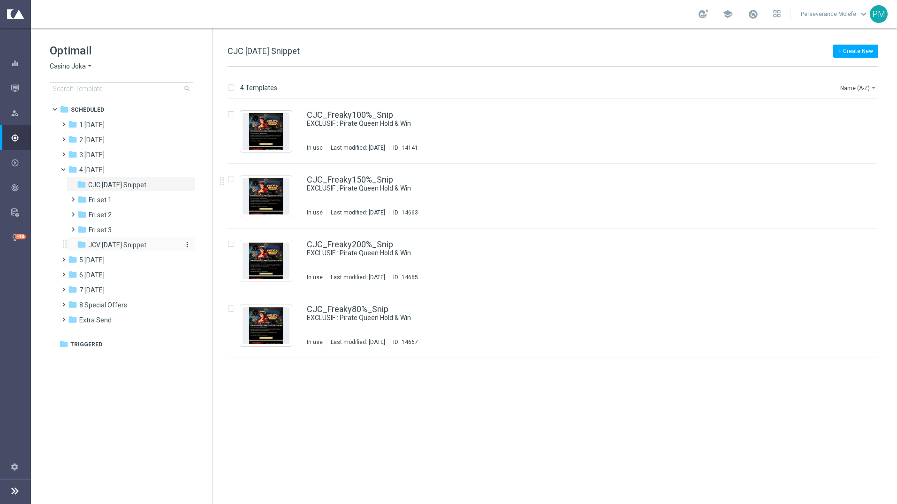
click at [125, 244] on span "JCV Friday Snippet" at bounding box center [117, 245] width 58 height 8
click at [372, 112] on link "JCV_Freaky100%_Snip" at bounding box center [350, 115] width 86 height 8
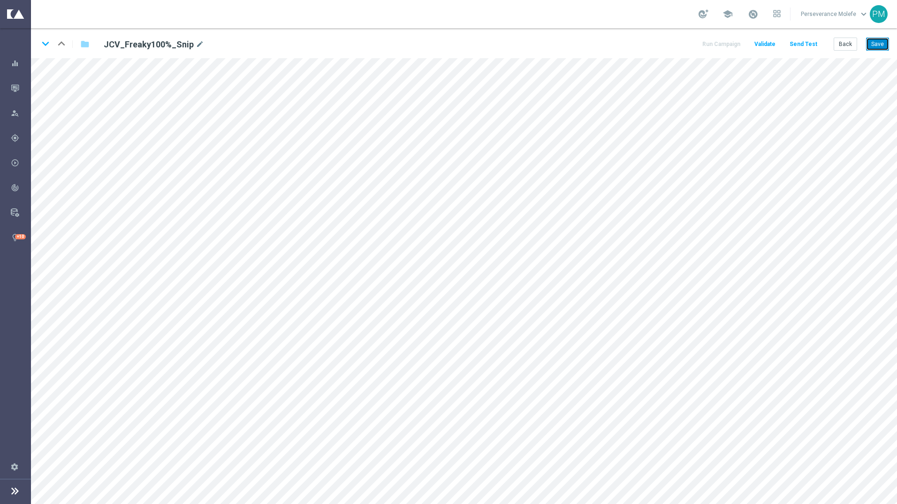
click at [637, 45] on button "Save" at bounding box center [877, 44] width 23 height 13
click at [637, 46] on button "Back" at bounding box center [845, 44] width 23 height 13
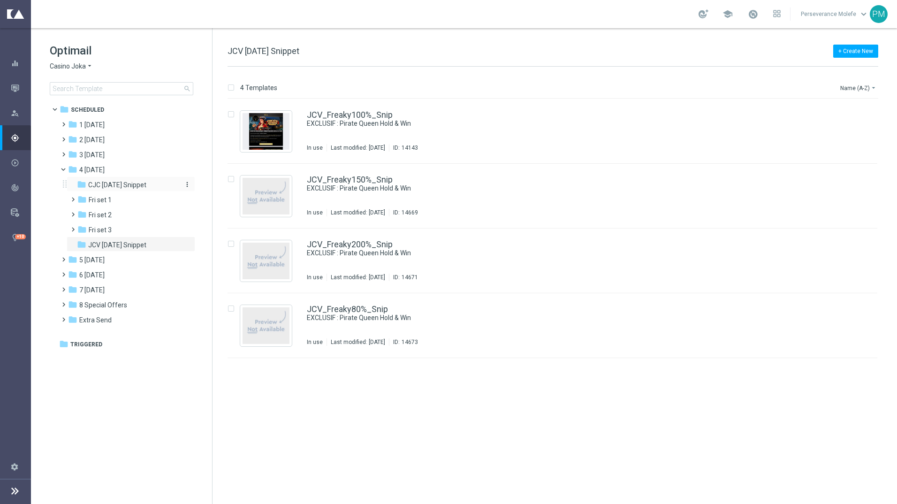
click at [107, 189] on div "folder CJC Friday Snippet" at bounding box center [127, 185] width 100 height 11
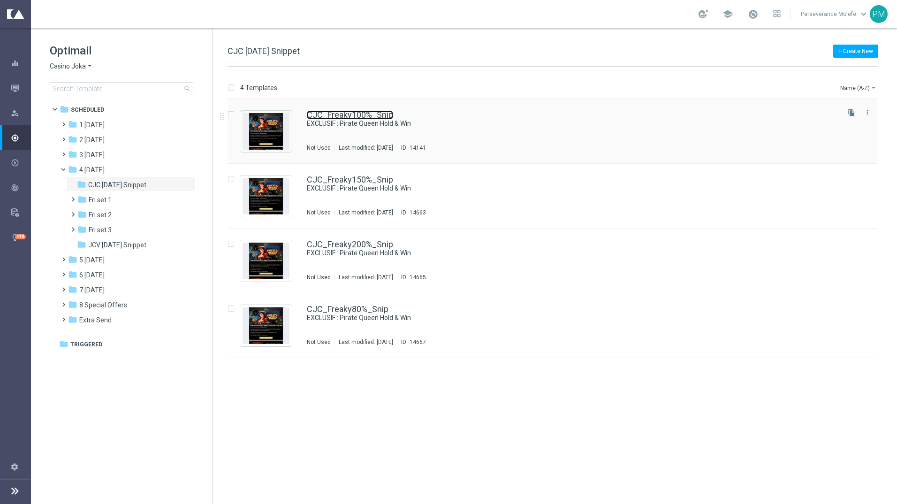
click at [325, 116] on link "CJC_Freaky100%_Snip" at bounding box center [350, 115] width 86 height 8
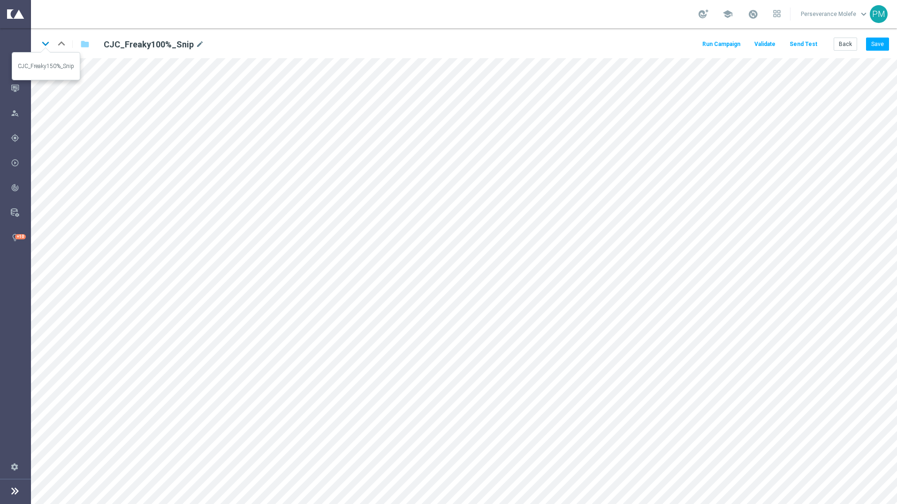
click at [41, 43] on icon "keyboard_arrow_down" at bounding box center [45, 44] width 14 height 14
click at [42, 43] on icon "keyboard_arrow_down" at bounding box center [45, 44] width 14 height 14
click at [637, 39] on button "Save" at bounding box center [877, 44] width 23 height 13
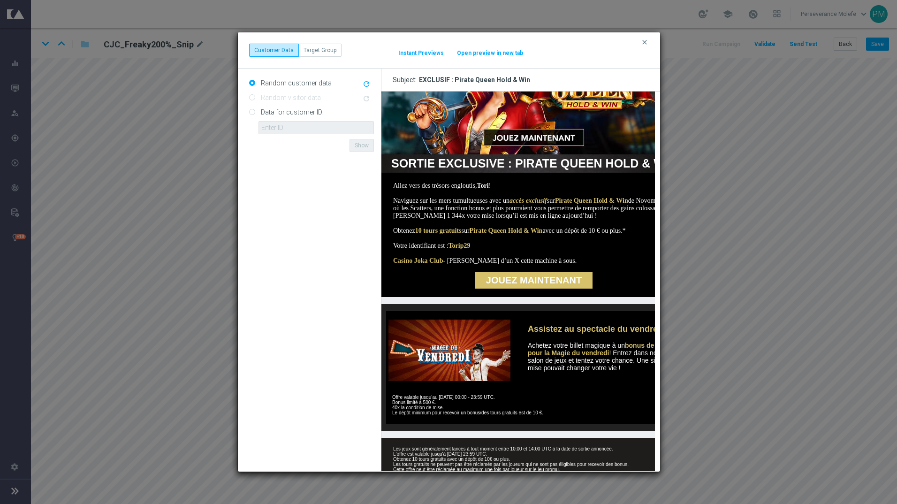
scroll to position [160, 0]
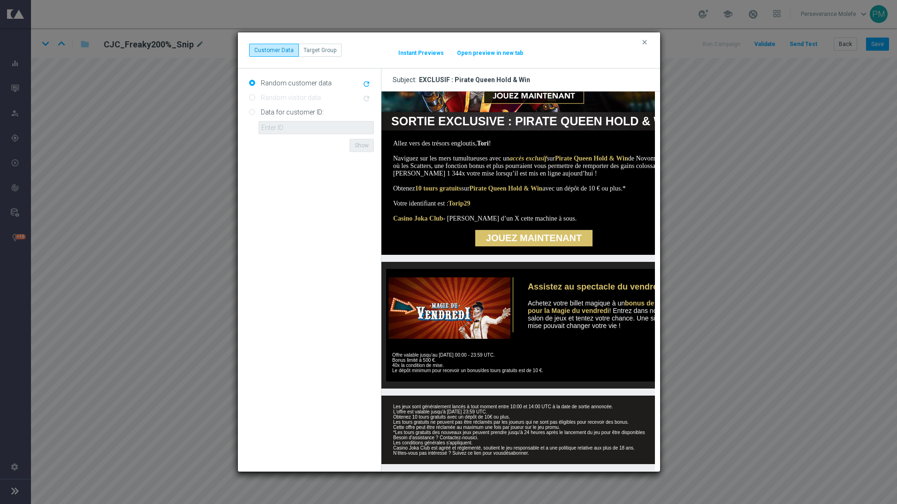
click at [477, 58] on div "clear Customer Data Target Group It might take a while... Instant Previews Open…" at bounding box center [449, 50] width 422 height 36
click at [487, 49] on button "Open preview in new tab" at bounding box center [489, 53] width 67 height 8
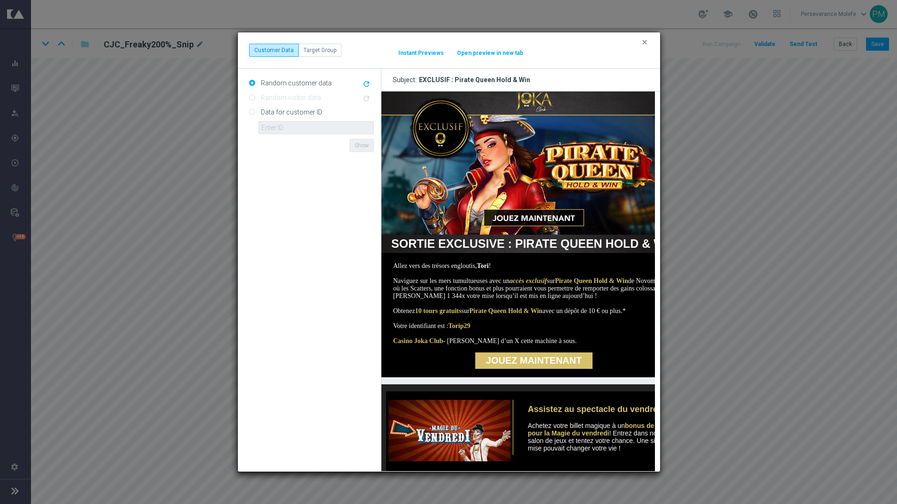
scroll to position [0, 0]
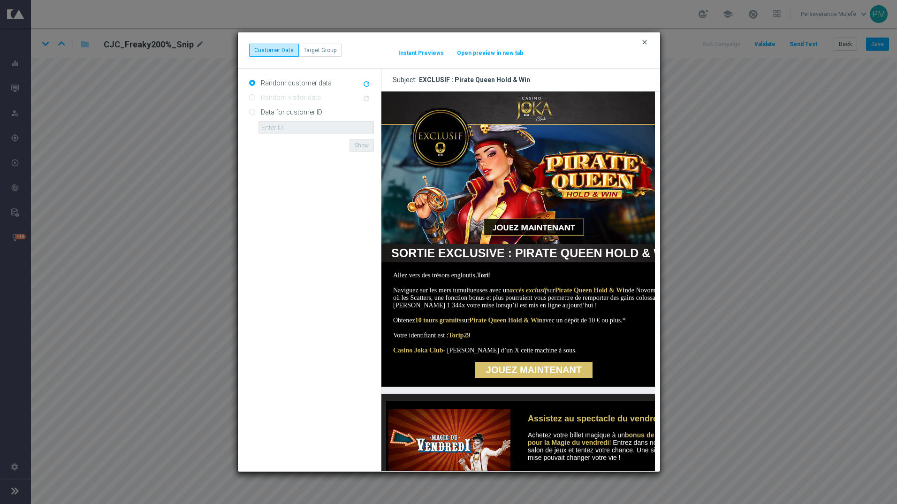
click at [637, 41] on icon "clear" at bounding box center [645, 42] width 8 height 8
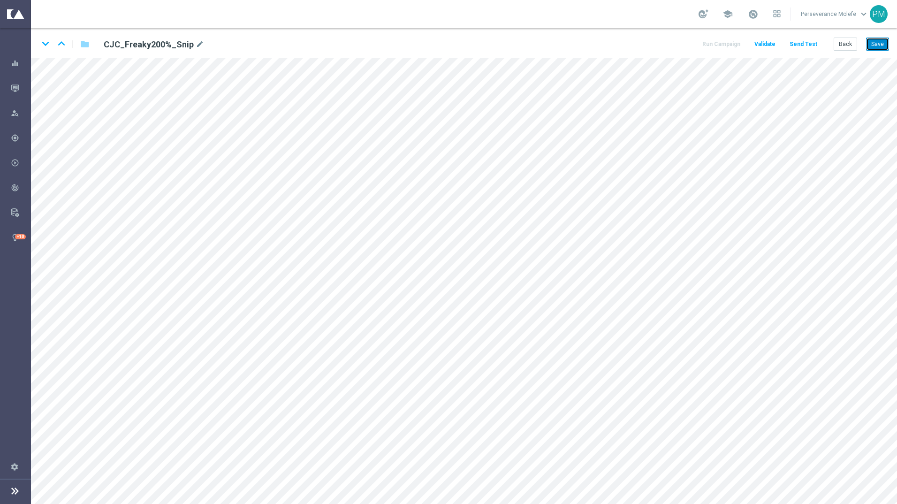
click at [637, 46] on button "Save" at bounding box center [877, 44] width 23 height 13
click at [45, 44] on icon "keyboard_arrow_down" at bounding box center [45, 44] width 14 height 14
click at [637, 43] on button "Save" at bounding box center [877, 44] width 23 height 13
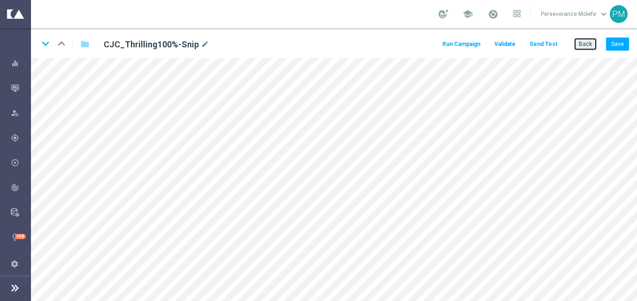
click at [585, 44] on button "Back" at bounding box center [585, 44] width 23 height 13
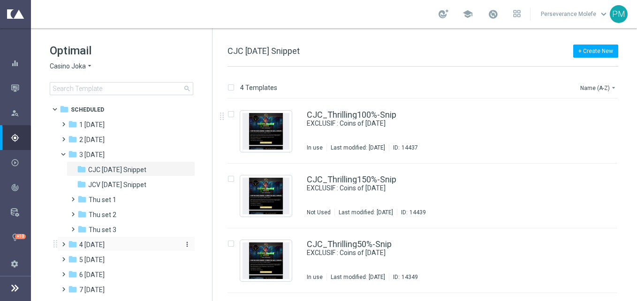
click at [107, 248] on div "folder 4 [DATE]" at bounding box center [122, 245] width 108 height 11
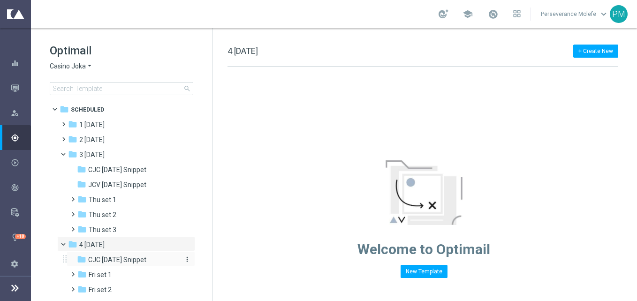
click at [129, 258] on span "CJC [DATE] Snippet" at bounding box center [117, 260] width 58 height 8
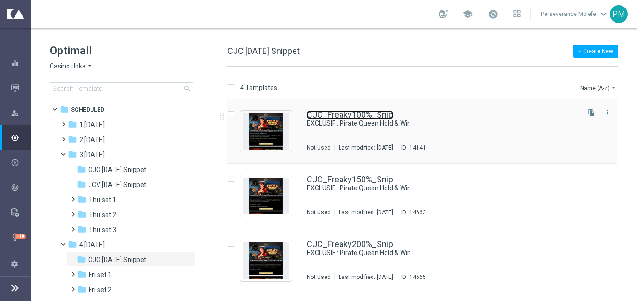
click at [332, 116] on link "CJC_Freaky100%_Snip" at bounding box center [350, 115] width 86 height 8
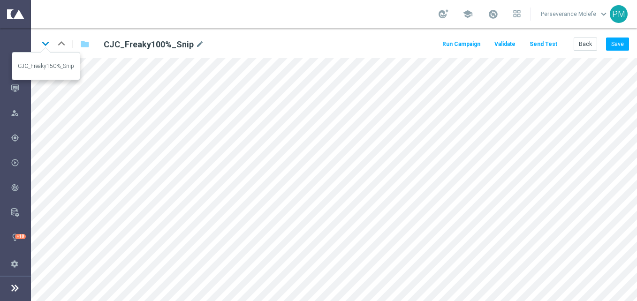
click at [45, 47] on icon "keyboard_arrow_down" at bounding box center [45, 44] width 14 height 14
click at [46, 41] on icon "keyboard_arrow_down" at bounding box center [45, 44] width 14 height 14
click at [48, 50] on icon "keyboard_arrow_down" at bounding box center [45, 44] width 14 height 14
click at [586, 43] on button "Back" at bounding box center [585, 44] width 23 height 13
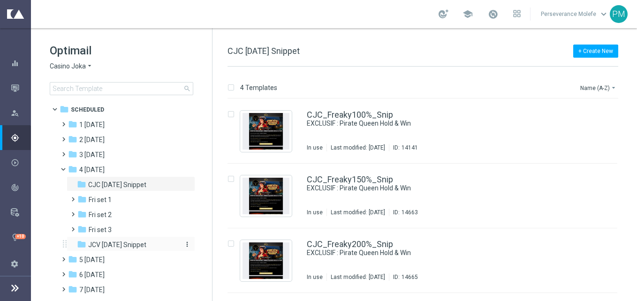
click at [158, 247] on div "folder JCV [DATE] Snippet" at bounding box center [127, 245] width 100 height 11
click at [357, 118] on link "JCV_Freaky100%_Snip" at bounding box center [350, 115] width 86 height 8
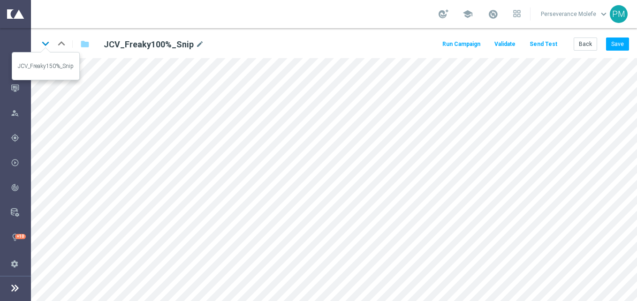
click at [48, 41] on icon "keyboard_arrow_down" at bounding box center [45, 44] width 14 height 14
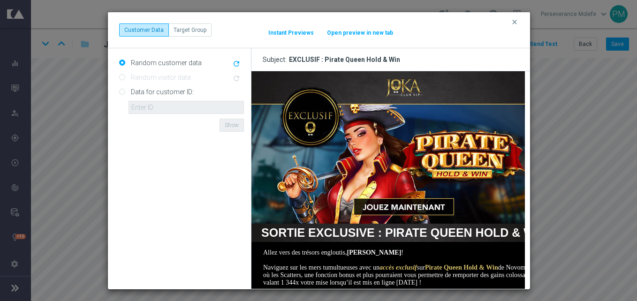
click at [359, 34] on button "Open preview in new tab" at bounding box center [360, 33] width 67 height 8
click at [515, 23] on icon "clear" at bounding box center [515, 22] width 8 height 8
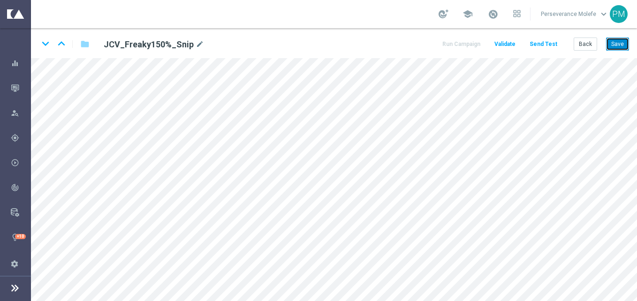
click at [621, 44] on button "Save" at bounding box center [617, 44] width 23 height 13
click at [43, 46] on icon "keyboard_arrow_down" at bounding box center [45, 44] width 14 height 14
click at [615, 48] on button "Save" at bounding box center [617, 44] width 23 height 13
click at [42, 43] on icon "keyboard_arrow_down" at bounding box center [45, 44] width 14 height 14
click at [624, 48] on button "Save" at bounding box center [617, 44] width 23 height 13
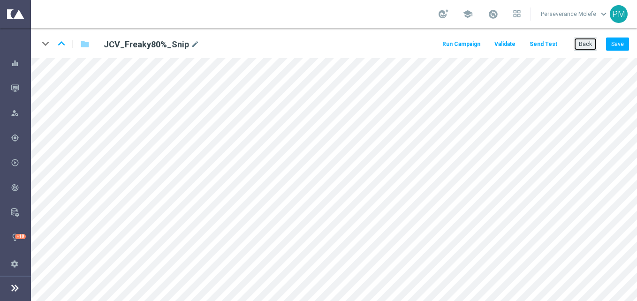
click at [593, 46] on button "Back" at bounding box center [585, 44] width 23 height 13
click at [593, 46] on div "keyboard_arrow_down keyboard_arrow_up folder JCV_Freaky80%_Snip mode_edit Run C…" at bounding box center [334, 164] width 606 height 273
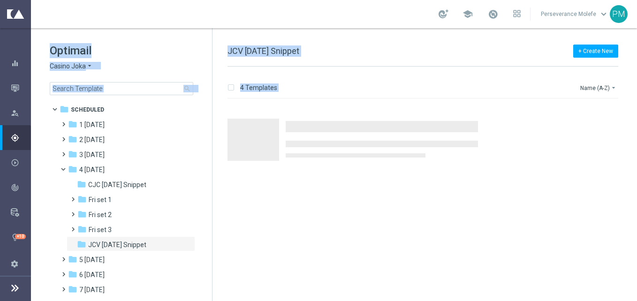
click at [370, 113] on div "Press SPACE to select this row." at bounding box center [426, 131] width 417 height 65
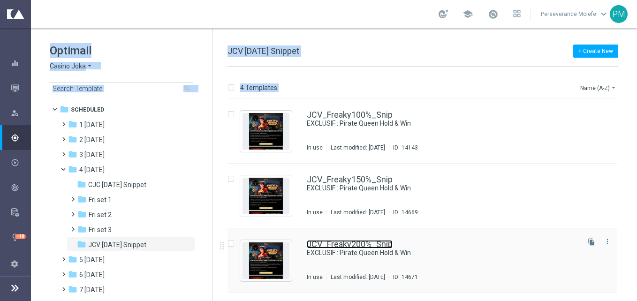
click at [338, 245] on link "JCV_Freaky200%_Snip" at bounding box center [350, 244] width 86 height 8
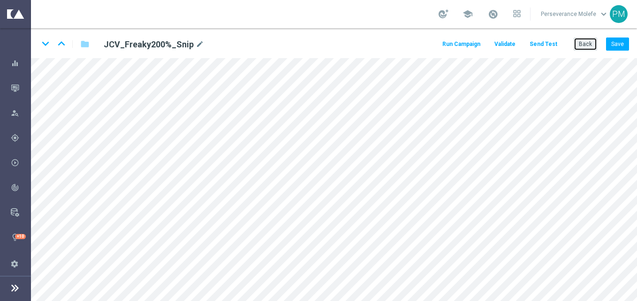
click at [584, 48] on button "Back" at bounding box center [585, 44] width 23 height 13
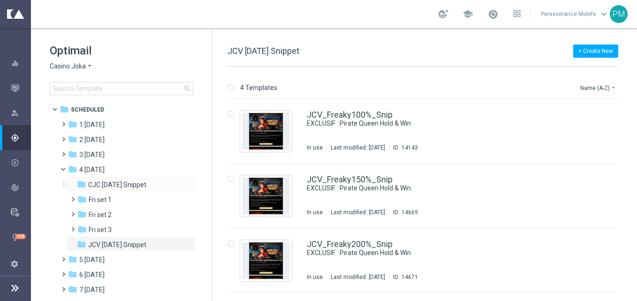
click at [151, 191] on div "folder CJC Friday Snippet more_vert" at bounding box center [131, 183] width 129 height 15
click at [163, 182] on div "folder CJC Friday Snippet" at bounding box center [127, 185] width 100 height 11
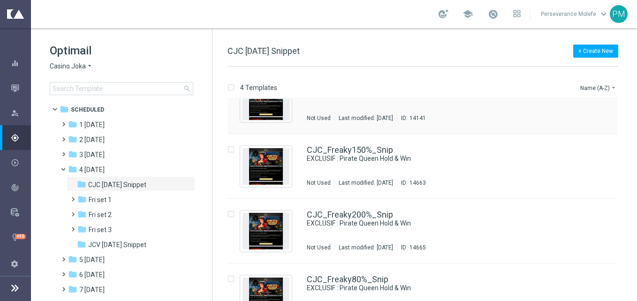
scroll to position [57, 0]
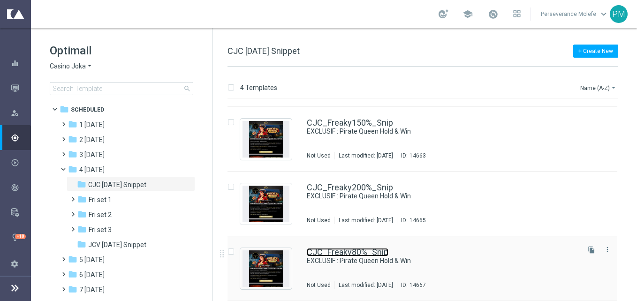
click at [332, 248] on link "CJC_Freaky80%_Snip" at bounding box center [348, 252] width 82 height 8
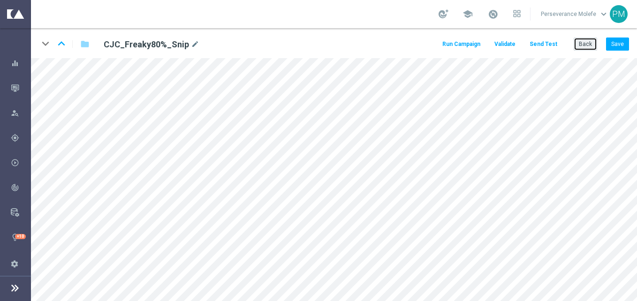
click at [588, 44] on button "Back" at bounding box center [585, 44] width 23 height 13
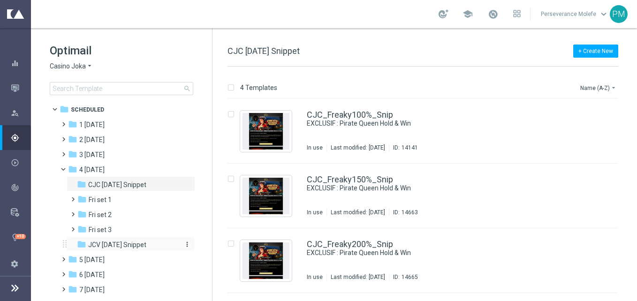
click at [126, 243] on span "JCV Friday Snippet" at bounding box center [117, 245] width 58 height 8
click at [315, 115] on link "JCV_Freaky100%_Snip" at bounding box center [350, 115] width 86 height 8
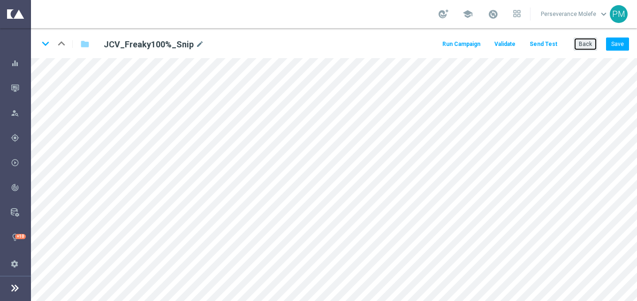
click at [584, 42] on button "Back" at bounding box center [585, 44] width 23 height 13
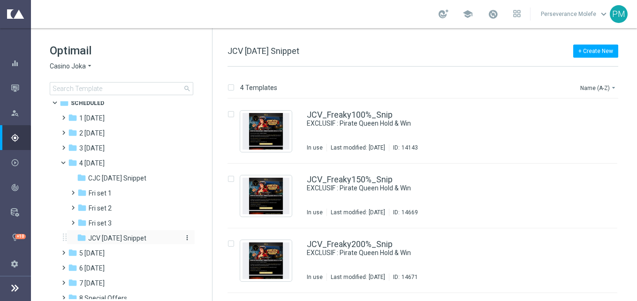
scroll to position [5, 0]
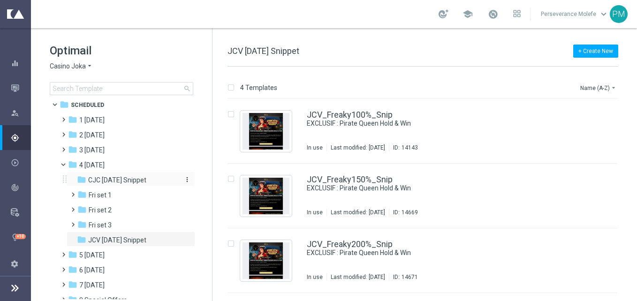
click at [158, 175] on div "folder CJC Friday Snippet" at bounding box center [127, 180] width 100 height 11
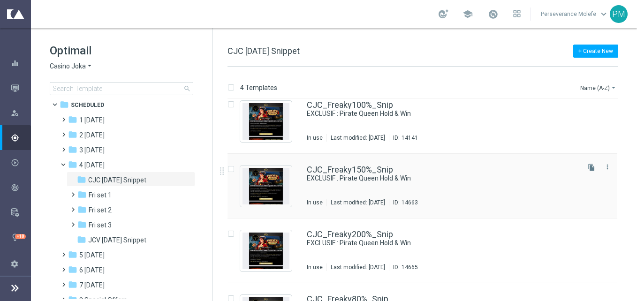
scroll to position [57, 0]
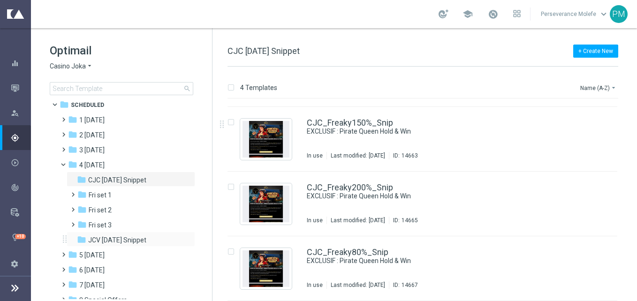
click at [135, 235] on div "folder JCV Friday Snippet more_vert" at bounding box center [131, 239] width 129 height 15
click at [127, 240] on span "JCV Friday Snippet" at bounding box center [117, 240] width 58 height 8
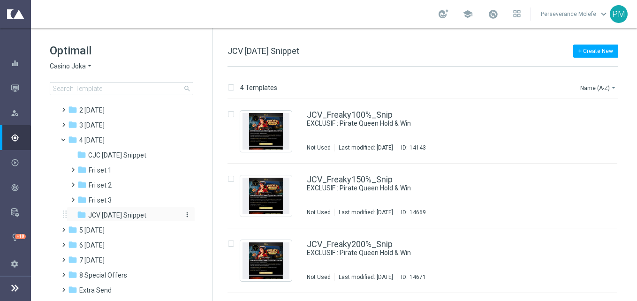
scroll to position [52, 0]
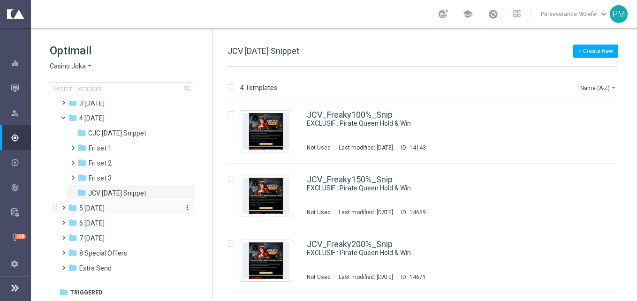
click at [113, 213] on div "folder 5 Saturday" at bounding box center [122, 208] width 108 height 11
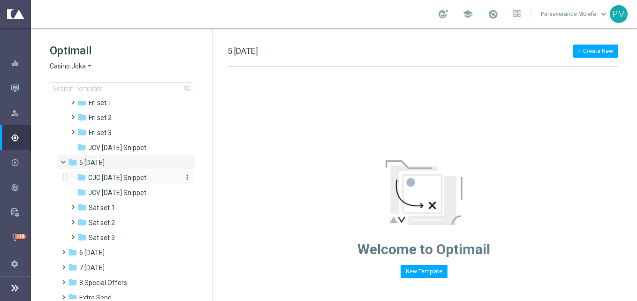
scroll to position [99, 0]
click at [116, 218] on div "folder Sat set 2" at bounding box center [127, 221] width 100 height 11
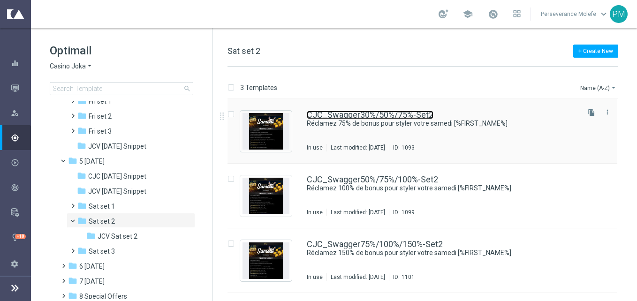
click at [348, 117] on link "CJC_Swagger30%/50%/75%-Set2" at bounding box center [370, 115] width 127 height 8
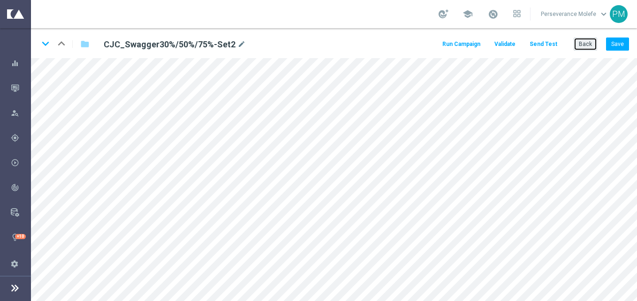
click at [592, 42] on button "Back" at bounding box center [585, 44] width 23 height 13
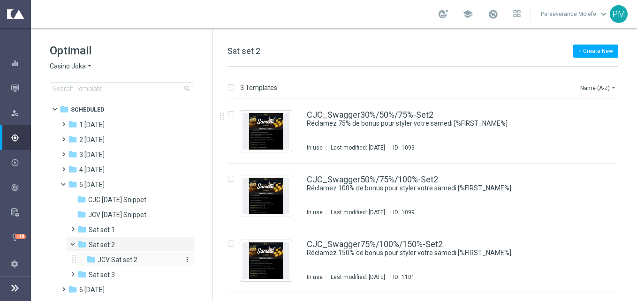
click at [144, 260] on div "folder JCV Sat set 2" at bounding box center [132, 260] width 92 height 11
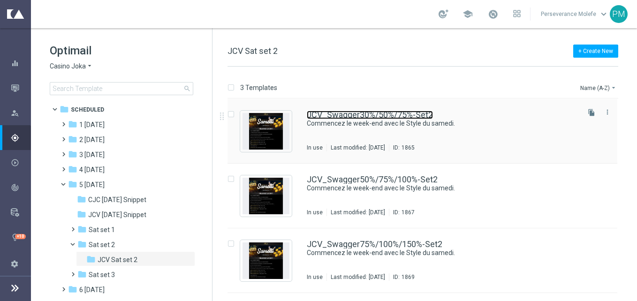
click at [364, 113] on link "JCV_Swagger30%/50%/75%-Set2" at bounding box center [370, 115] width 126 height 8
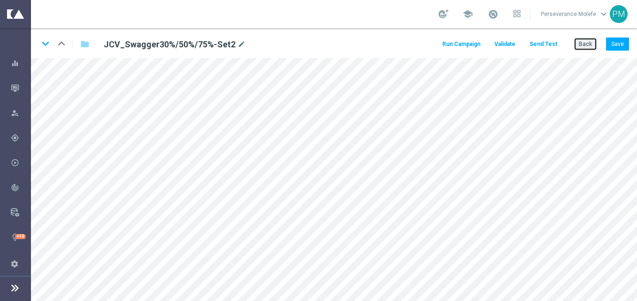
click at [583, 44] on button "Back" at bounding box center [585, 44] width 23 height 13
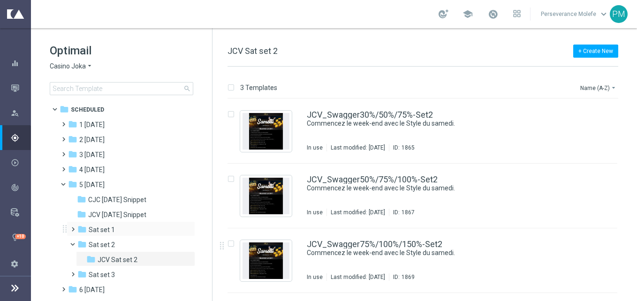
click at [124, 236] on div "folder Sat set 1 more_vert" at bounding box center [131, 228] width 129 height 15
click at [66, 184] on span at bounding box center [68, 182] width 4 height 4
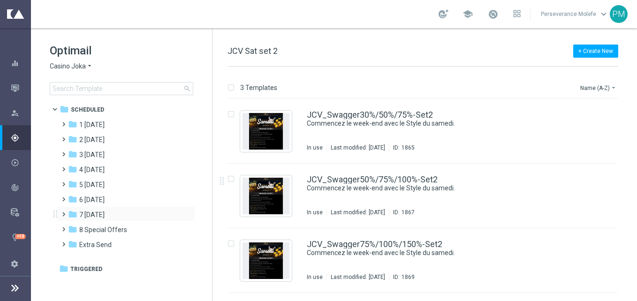
click at [64, 212] on span at bounding box center [62, 210] width 4 height 4
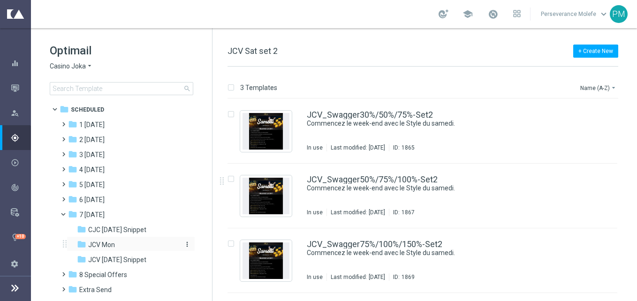
click at [122, 243] on div "folder JCV Mon" at bounding box center [127, 245] width 100 height 11
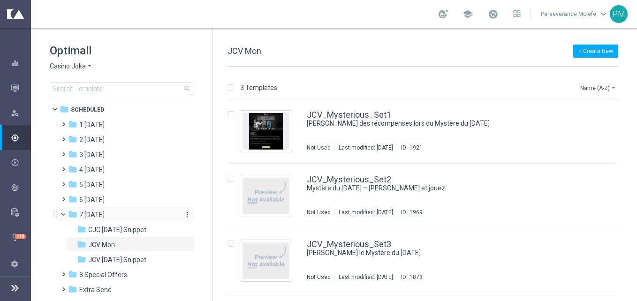
click at [122, 212] on div "folder 7 Monday" at bounding box center [122, 215] width 108 height 11
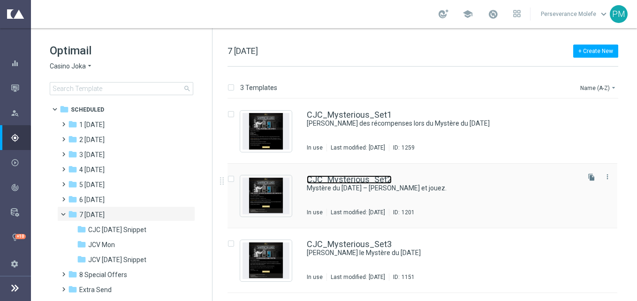
click at [368, 179] on link "CJC_Mysterious_Set2" at bounding box center [349, 179] width 85 height 8
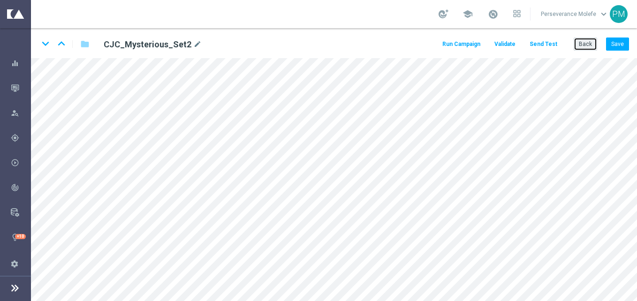
click at [589, 48] on button "Back" at bounding box center [585, 44] width 23 height 13
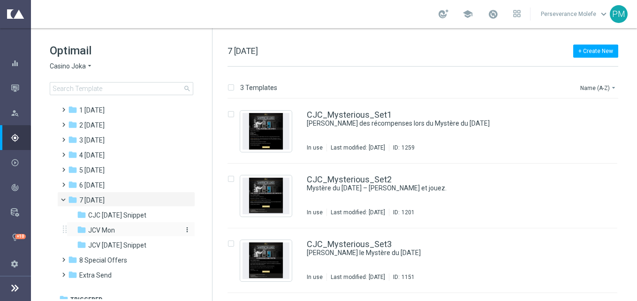
scroll to position [22, 0]
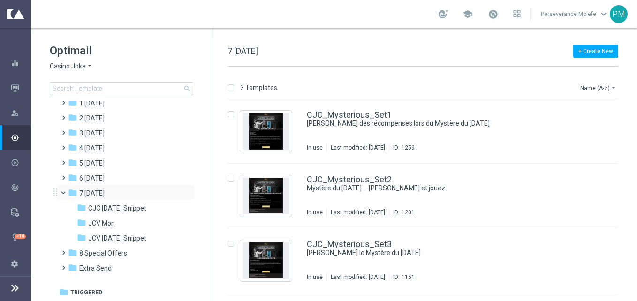
click at [66, 193] on span at bounding box center [68, 191] width 4 height 4
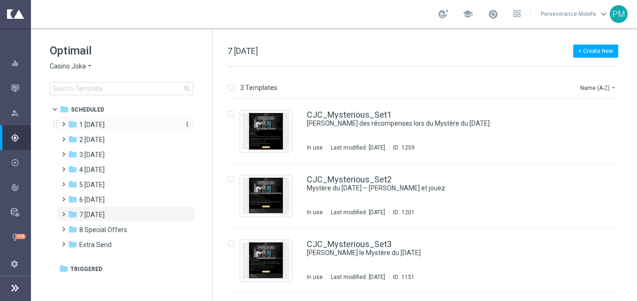
click at [111, 127] on div "folder 1 Tuesday" at bounding box center [122, 125] width 108 height 11
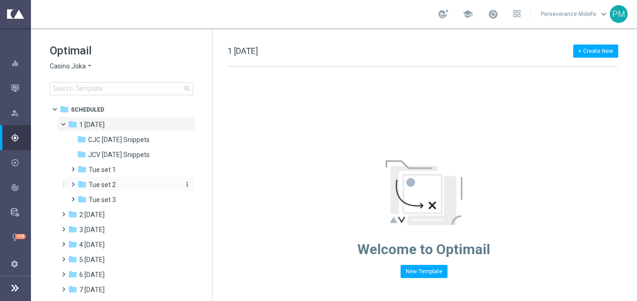
click at [123, 184] on div "folder Tue set 2" at bounding box center [127, 185] width 100 height 11
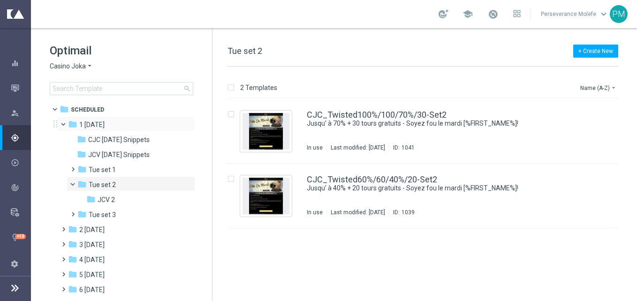
click at [66, 124] on span at bounding box center [68, 122] width 4 height 4
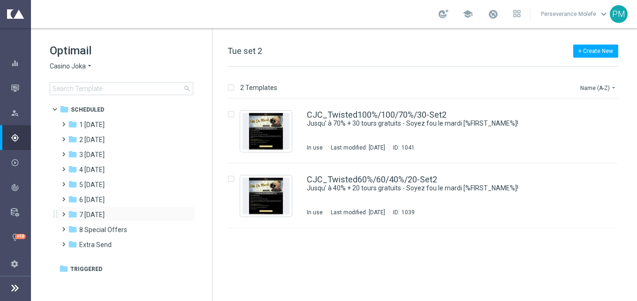
click at [64, 212] on span at bounding box center [62, 210] width 4 height 4
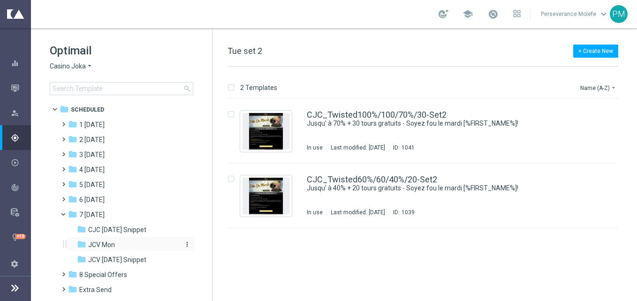
click at [113, 247] on span "JCV Mon" at bounding box center [101, 245] width 27 height 8
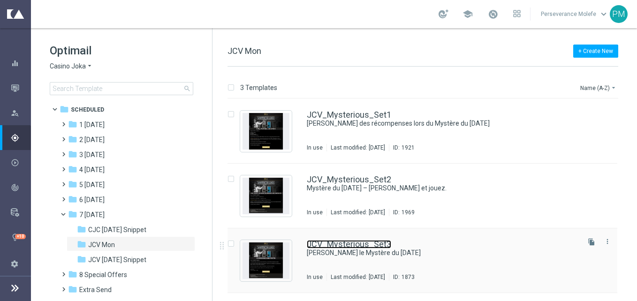
click at [358, 242] on link "JCV_Mysterious_Set3" at bounding box center [349, 244] width 84 height 8
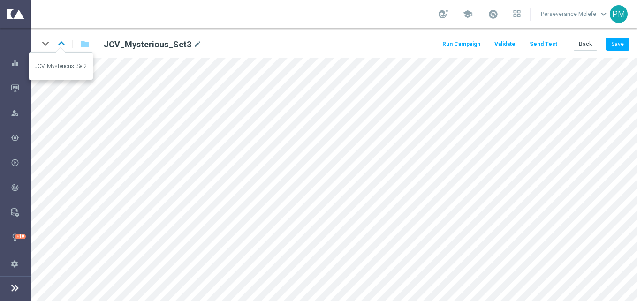
click at [60, 44] on icon "keyboard_arrow_up" at bounding box center [61, 44] width 14 height 14
click at [591, 46] on button "Back" at bounding box center [585, 44] width 23 height 13
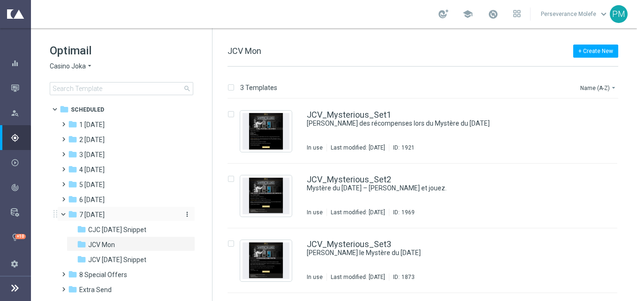
click at [114, 217] on div "folder 7 Monday" at bounding box center [122, 215] width 108 height 11
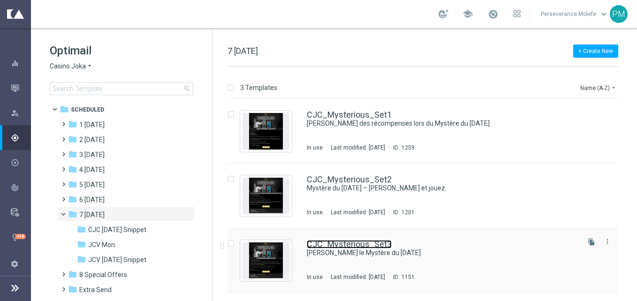
click at [365, 241] on link "CJC_Mysterious_Set3" at bounding box center [349, 244] width 85 height 8
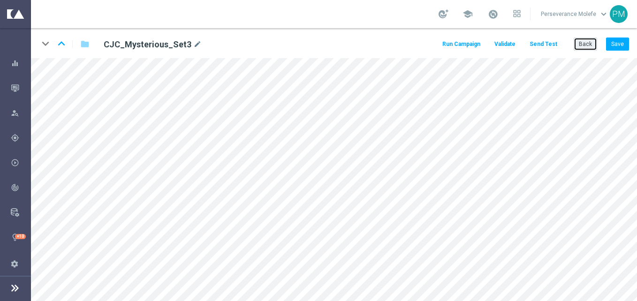
click at [591, 44] on button "Back" at bounding box center [585, 44] width 23 height 13
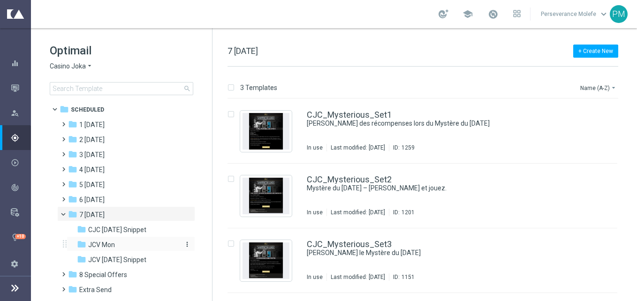
scroll to position [22, 0]
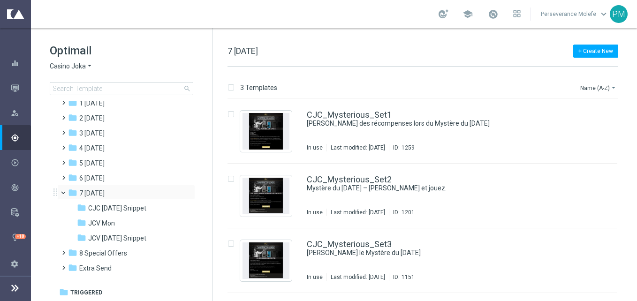
click at [66, 191] on span at bounding box center [68, 191] width 4 height 4
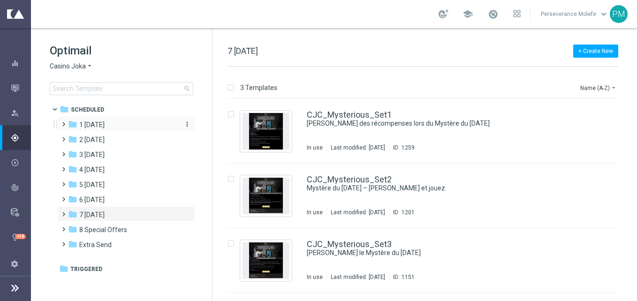
click at [105, 126] on span "1 Tuesday" at bounding box center [91, 125] width 25 height 8
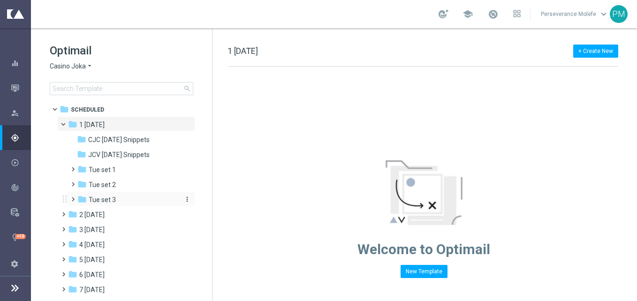
click at [127, 196] on div "folder Tue set 3" at bounding box center [127, 200] width 100 height 11
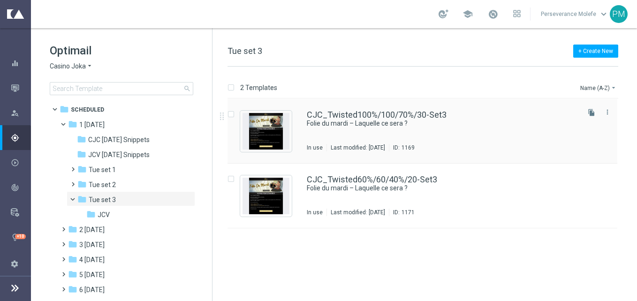
click at [330, 110] on div "CJC_Twisted100%/100/70%/30-Set3 Folie du mardi – Laquelle ce sera ? In use Last…" at bounding box center [423, 131] width 390 height 65
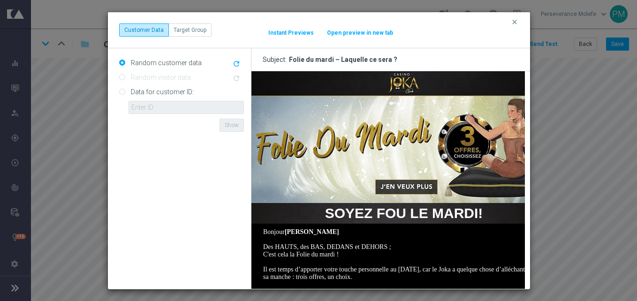
click at [374, 33] on button "Open preview in new tab" at bounding box center [360, 33] width 67 height 8
click at [511, 25] on icon "clear" at bounding box center [515, 22] width 8 height 8
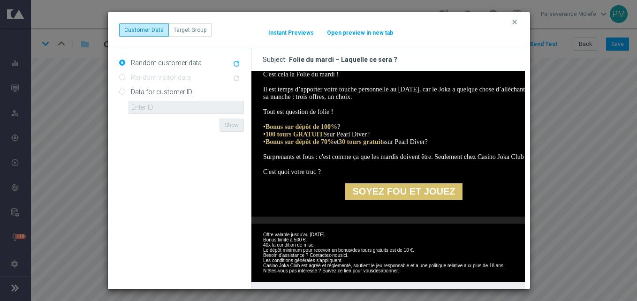
scroll to position [204, 0]
click at [353, 29] on button "Open preview in new tab" at bounding box center [360, 33] width 67 height 8
click at [515, 17] on div "clear Customer Data Target Group It might take a while... Instant Previews Open…" at bounding box center [319, 30] width 422 height 36
click at [515, 22] on icon "clear" at bounding box center [515, 22] width 8 height 8
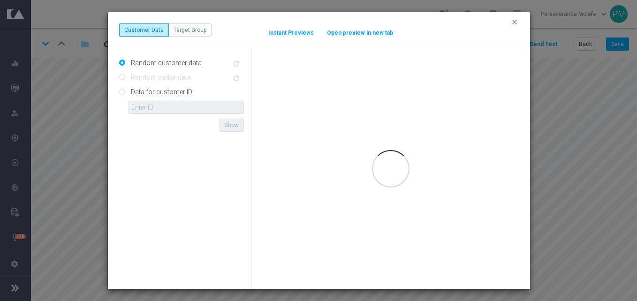
click at [360, 34] on button "Open preview in new tab" at bounding box center [360, 33] width 67 height 8
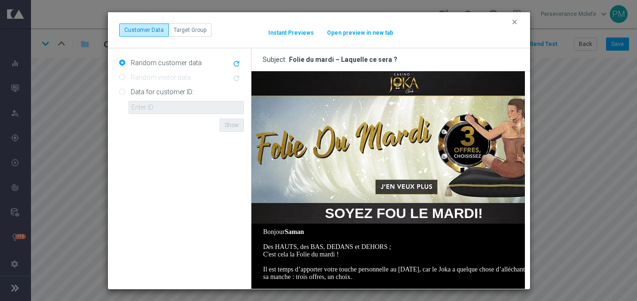
click at [387, 34] on button "Open preview in new tab" at bounding box center [360, 33] width 67 height 8
click at [511, 22] on icon "clear" at bounding box center [515, 22] width 8 height 8
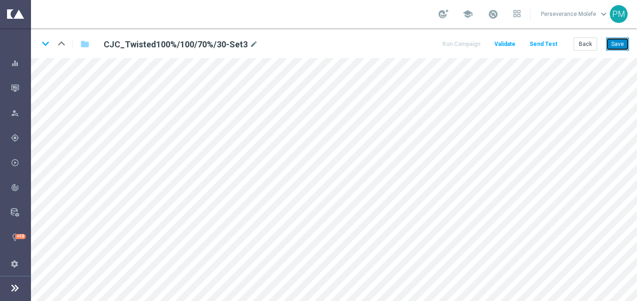
click at [616, 47] on button "Save" at bounding box center [617, 44] width 23 height 13
click at [588, 44] on button "Back" at bounding box center [585, 44] width 23 height 13
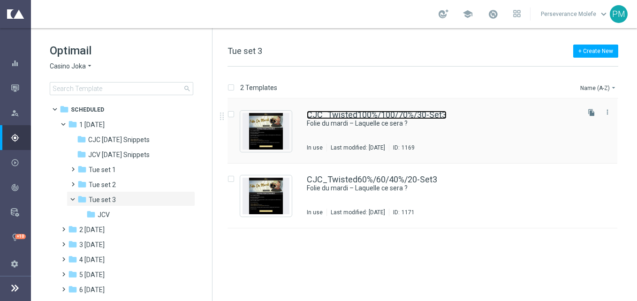
click at [322, 119] on link "CJC_Twisted100%/100/70%/30-Set3" at bounding box center [377, 115] width 140 height 8
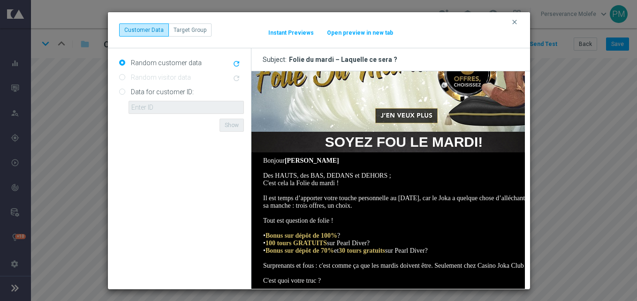
scroll to position [16, 0]
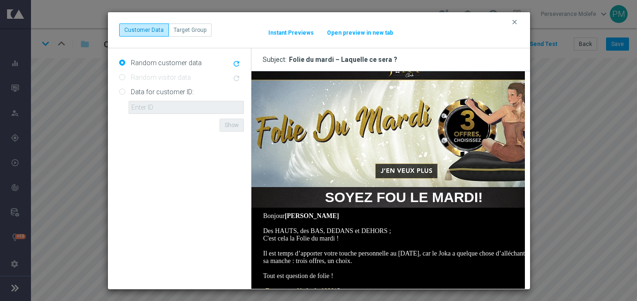
click at [358, 34] on button "Open preview in new tab" at bounding box center [360, 33] width 67 height 8
click at [513, 22] on icon "clear" at bounding box center [515, 22] width 8 height 8
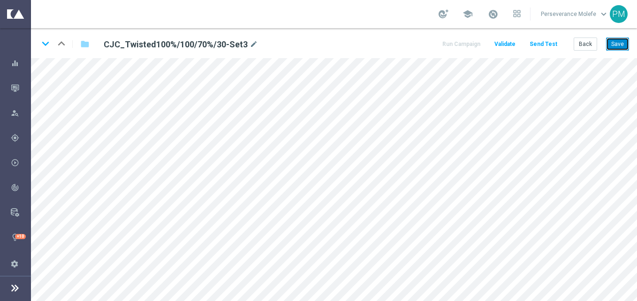
click at [624, 47] on button "Save" at bounding box center [617, 44] width 23 height 13
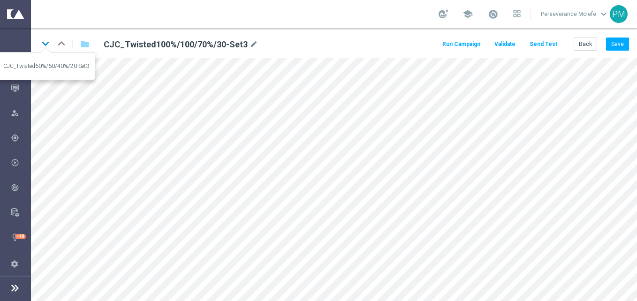
click at [49, 41] on icon "keyboard_arrow_down" at bounding box center [45, 44] width 14 height 14
click at [586, 51] on button "Back" at bounding box center [585, 44] width 23 height 13
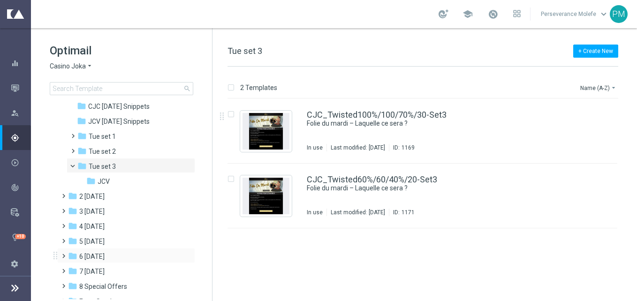
scroll to position [67, 0]
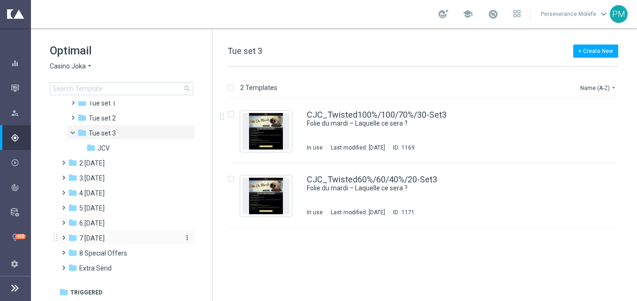
click at [121, 236] on div "folder 7 [DATE]" at bounding box center [122, 238] width 108 height 11
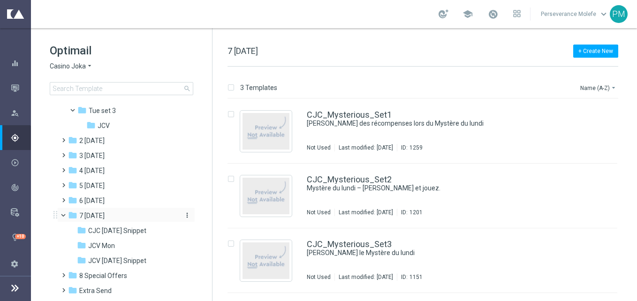
scroll to position [112, 0]
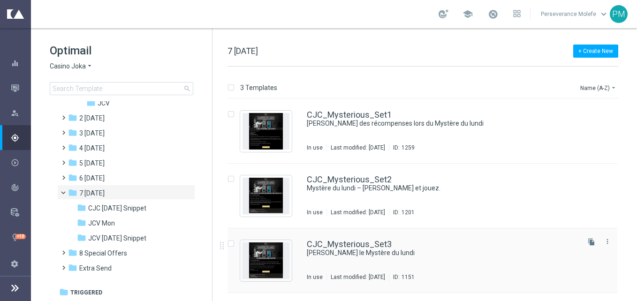
click at [365, 237] on div "CJC_Mysterious_Set3 [PERSON_NAME] le Mystère du lundi In use Last modified: [DA…" at bounding box center [423, 260] width 390 height 65
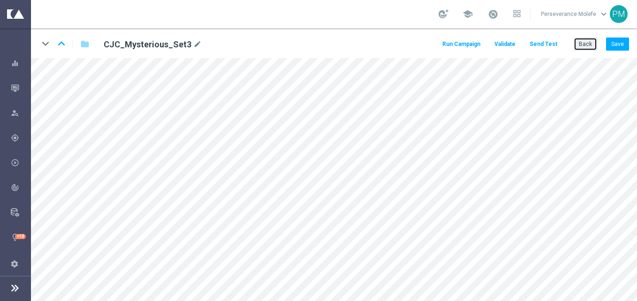
click at [584, 48] on button "Back" at bounding box center [585, 44] width 23 height 13
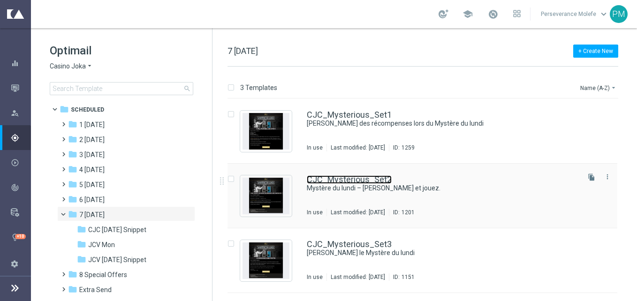
click at [346, 178] on link "CJC_Mysterious_Set2" at bounding box center [349, 179] width 85 height 8
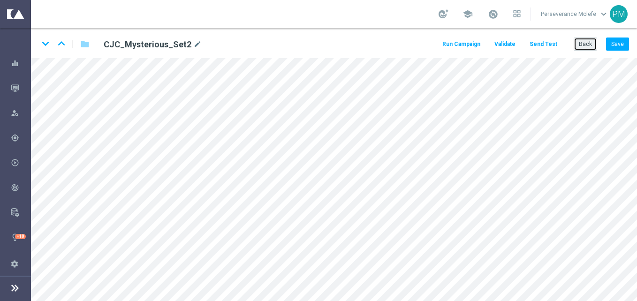
click at [588, 48] on button "Back" at bounding box center [585, 44] width 23 height 13
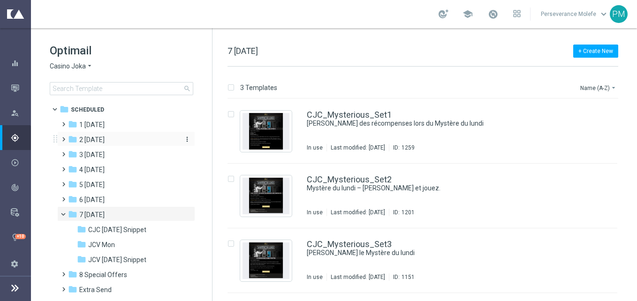
click at [131, 144] on div "folder 2 [DATE]" at bounding box center [122, 140] width 108 height 11
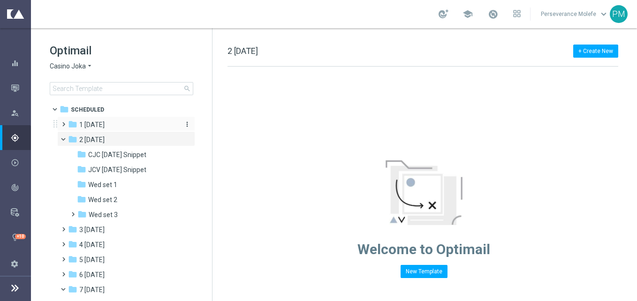
click at [114, 127] on div "folder 1 [DATE]" at bounding box center [122, 125] width 108 height 11
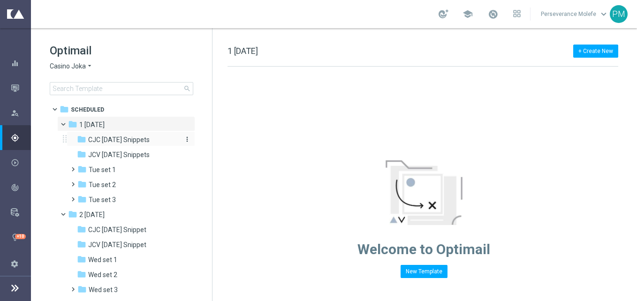
click at [131, 142] on span "CJC [DATE] Snippets" at bounding box center [118, 140] width 61 height 8
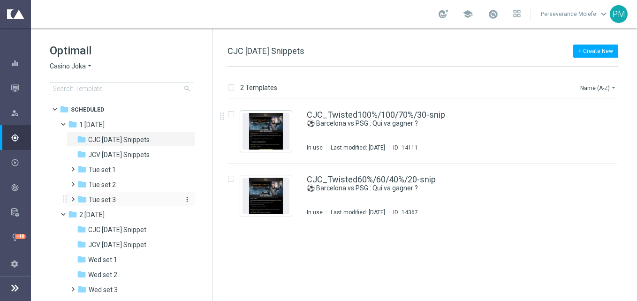
click at [118, 198] on div "folder Tue set 3" at bounding box center [127, 200] width 100 height 11
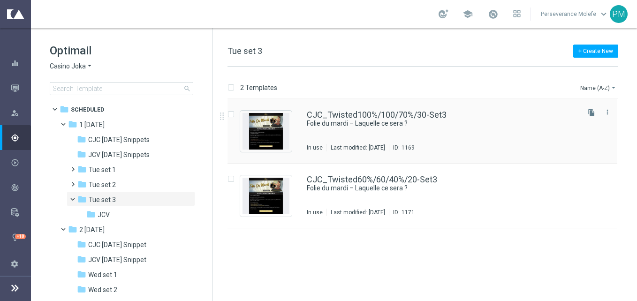
click at [356, 110] on div "CJC_Twisted100%/100/70%/30-Set3 Folie du mardi – Laquelle ce sera ? In use Last…" at bounding box center [423, 131] width 390 height 65
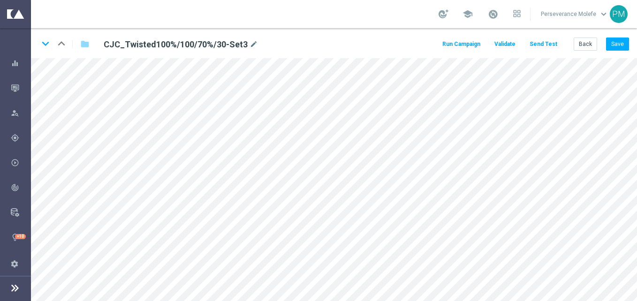
click at [598, 45] on div "Back Save" at bounding box center [601, 44] width 55 height 13
click at [595, 45] on button "Back" at bounding box center [585, 44] width 23 height 13
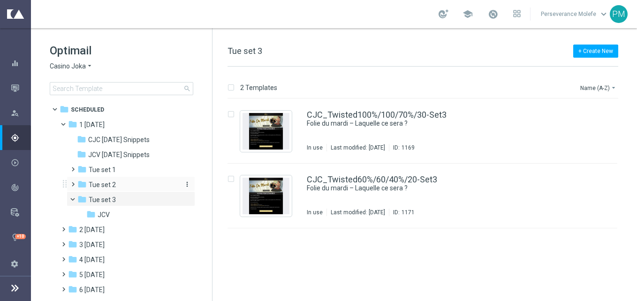
click at [125, 184] on div "folder Tue set 2" at bounding box center [127, 185] width 100 height 11
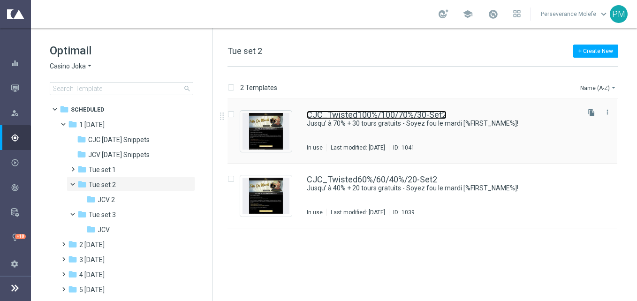
click at [332, 111] on link "CJC_Twisted100%/100/70%/30-Set2" at bounding box center [377, 115] width 140 height 8
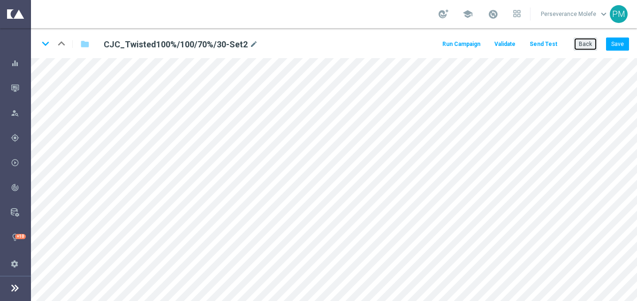
click at [590, 42] on button "Back" at bounding box center [585, 44] width 23 height 13
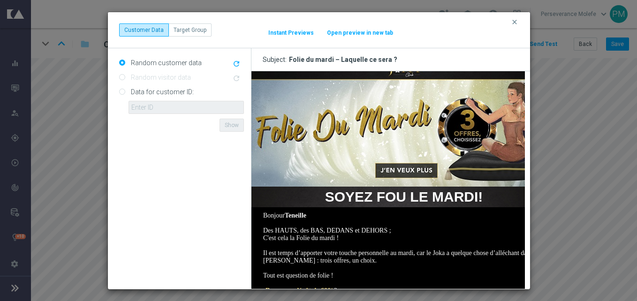
scroll to position [16, 0]
click at [342, 29] on button "Open preview in new tab" at bounding box center [360, 33] width 67 height 8
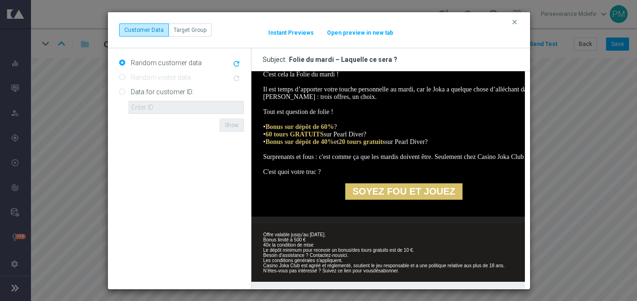
scroll to position [204, 0]
click at [518, 18] on icon "clear" at bounding box center [515, 22] width 8 height 8
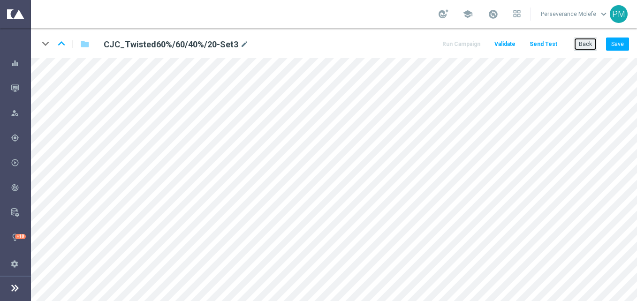
click at [587, 44] on button "Back" at bounding box center [585, 44] width 23 height 13
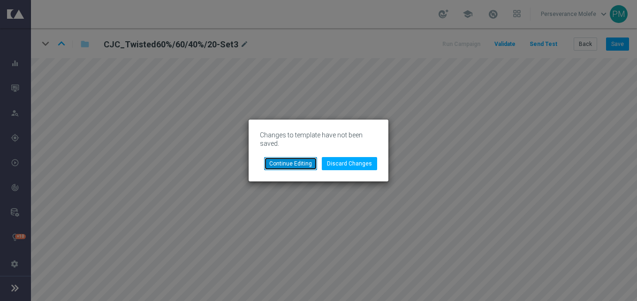
click at [315, 167] on button "Continue Editing" at bounding box center [290, 163] width 53 height 13
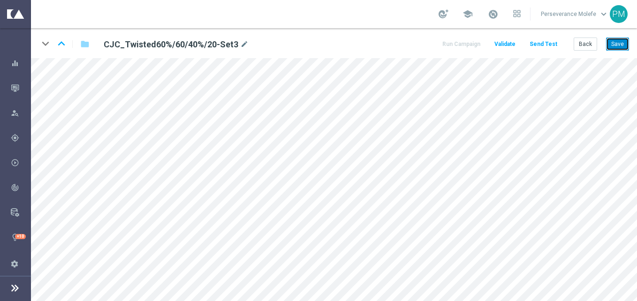
click at [625, 47] on button "Save" at bounding box center [617, 44] width 23 height 13
click at [593, 46] on button "Back" at bounding box center [585, 44] width 23 height 13
